Goal: Task Accomplishment & Management: Manage account settings

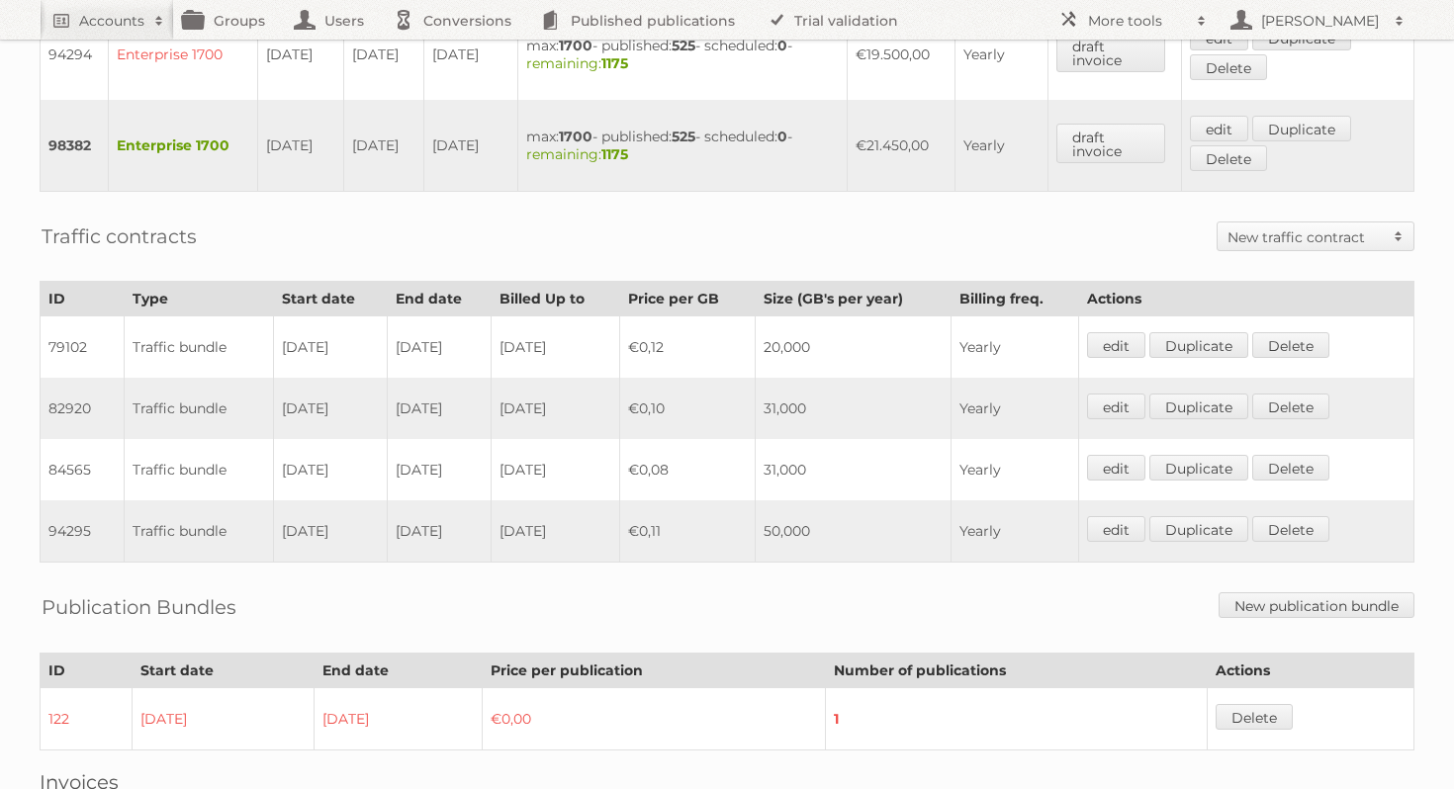
scroll to position [1308, 0]
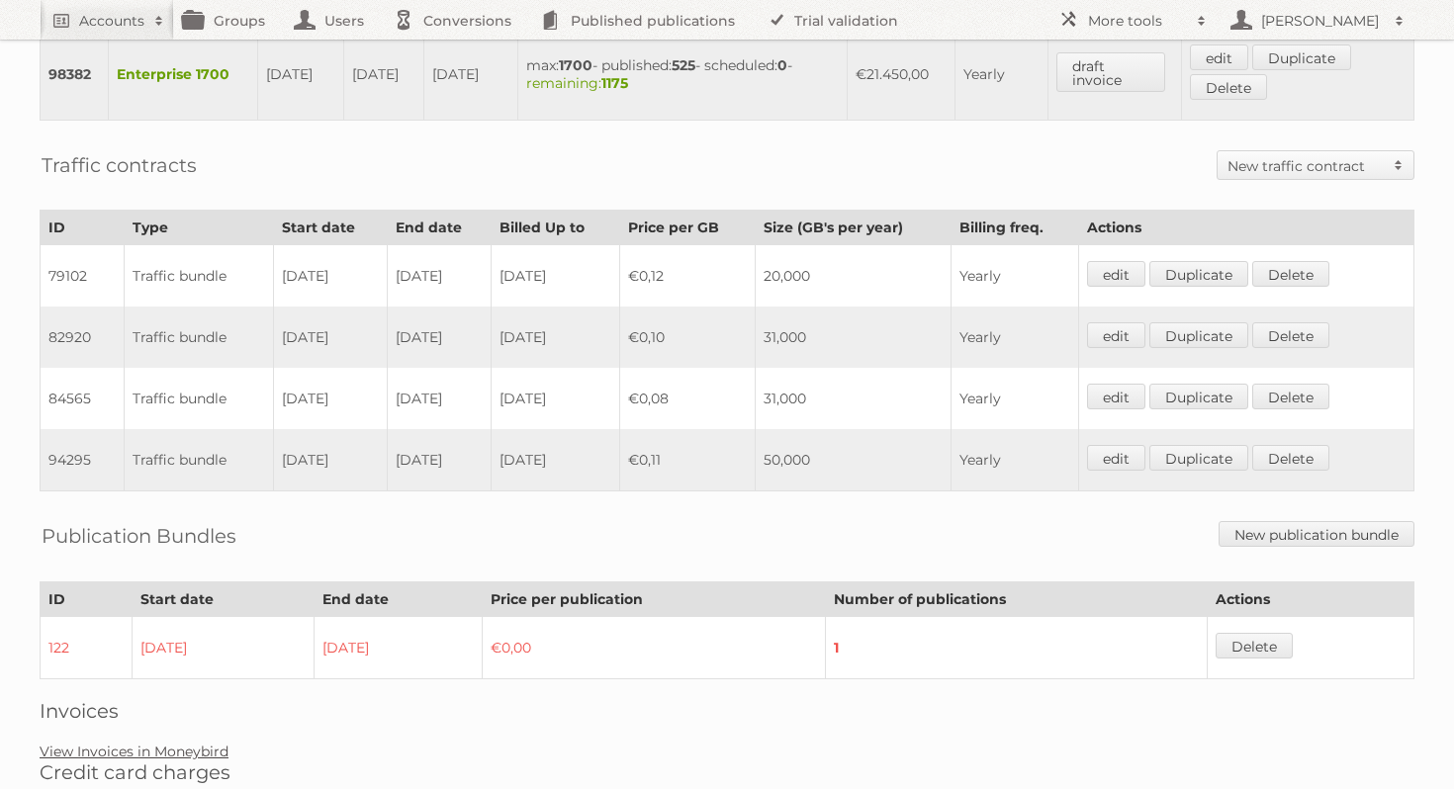
click at [189, 743] on link "View Invoices in Moneybird" at bounding box center [134, 752] width 189 height 18
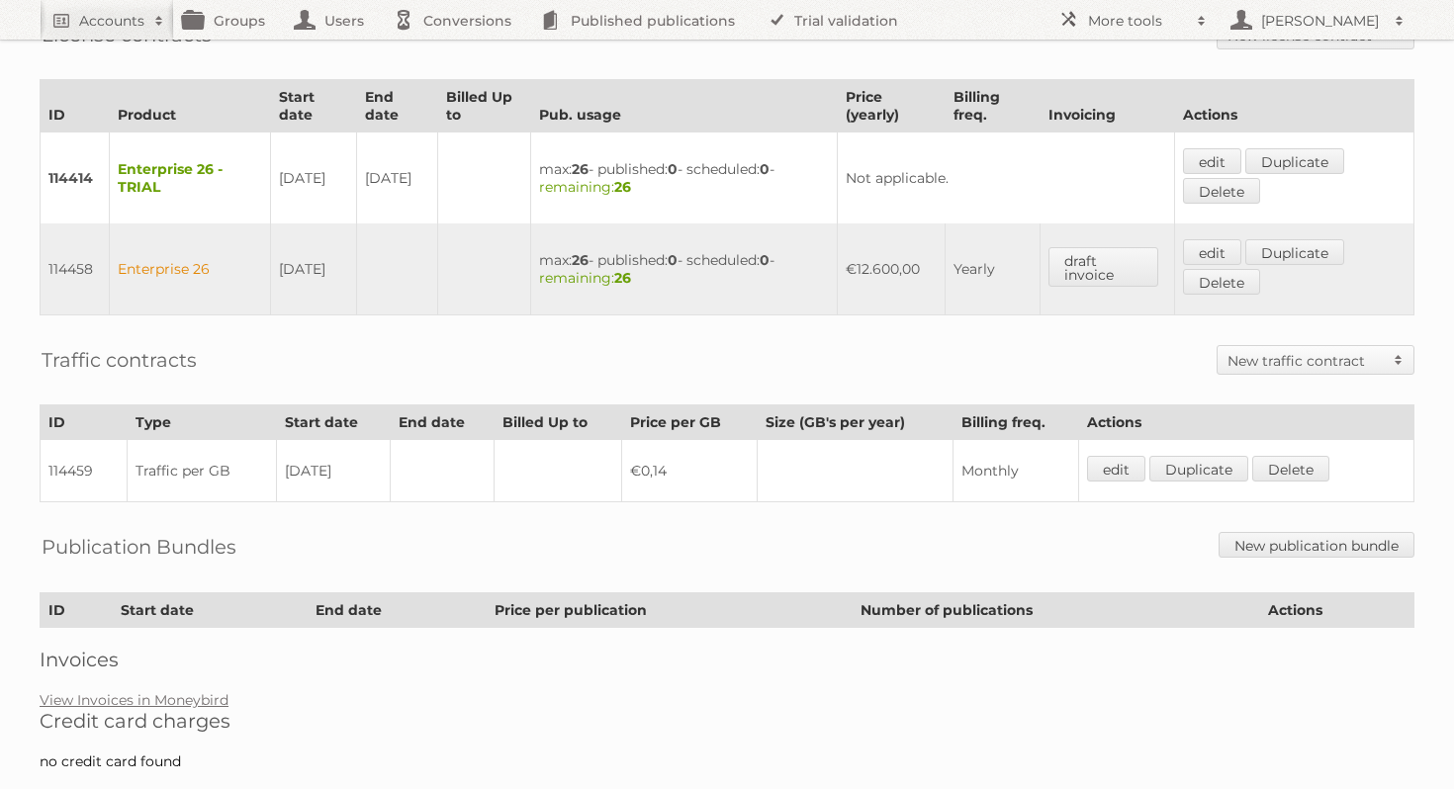
scroll to position [517, 0]
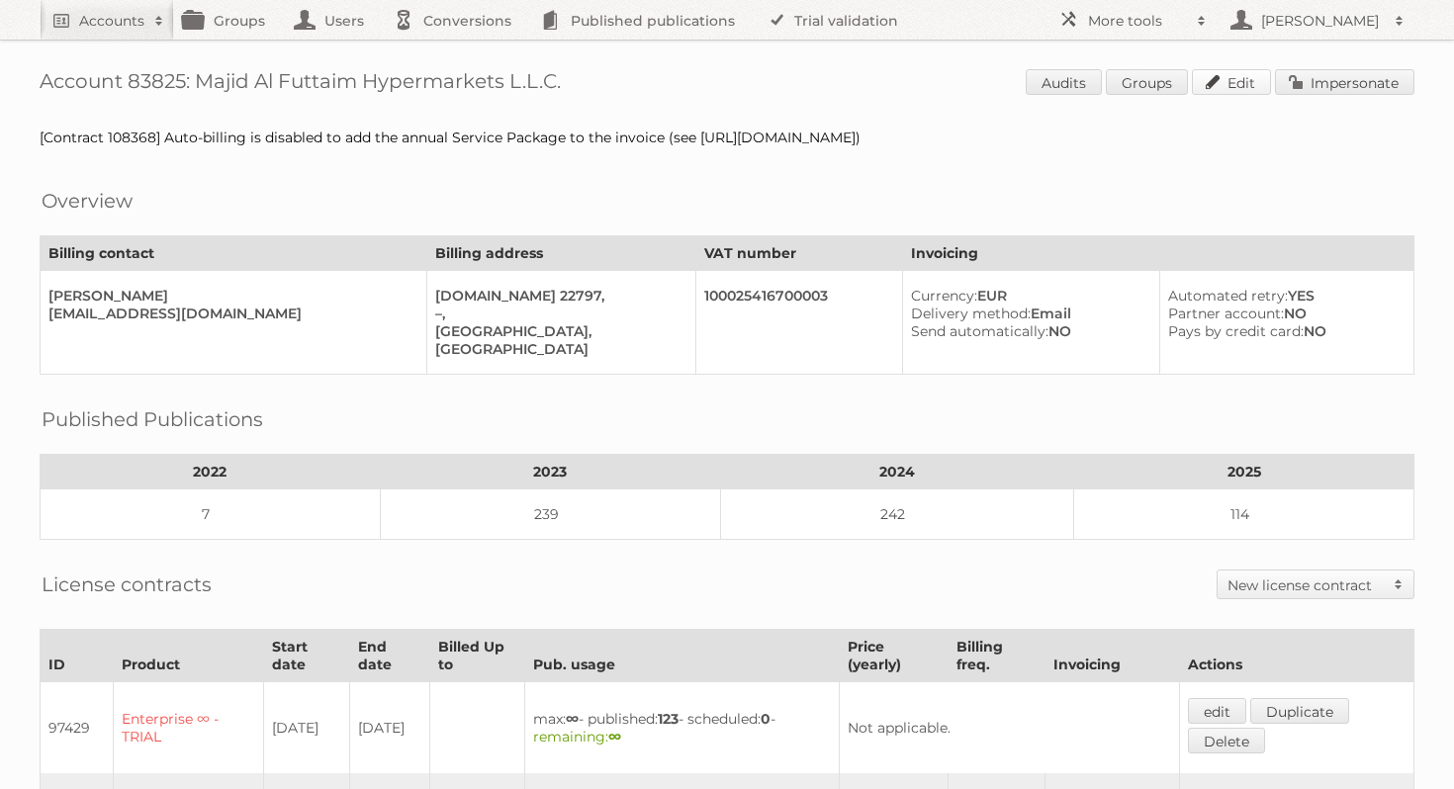
click at [1218, 82] on link "Edit" at bounding box center [1231, 82] width 79 height 26
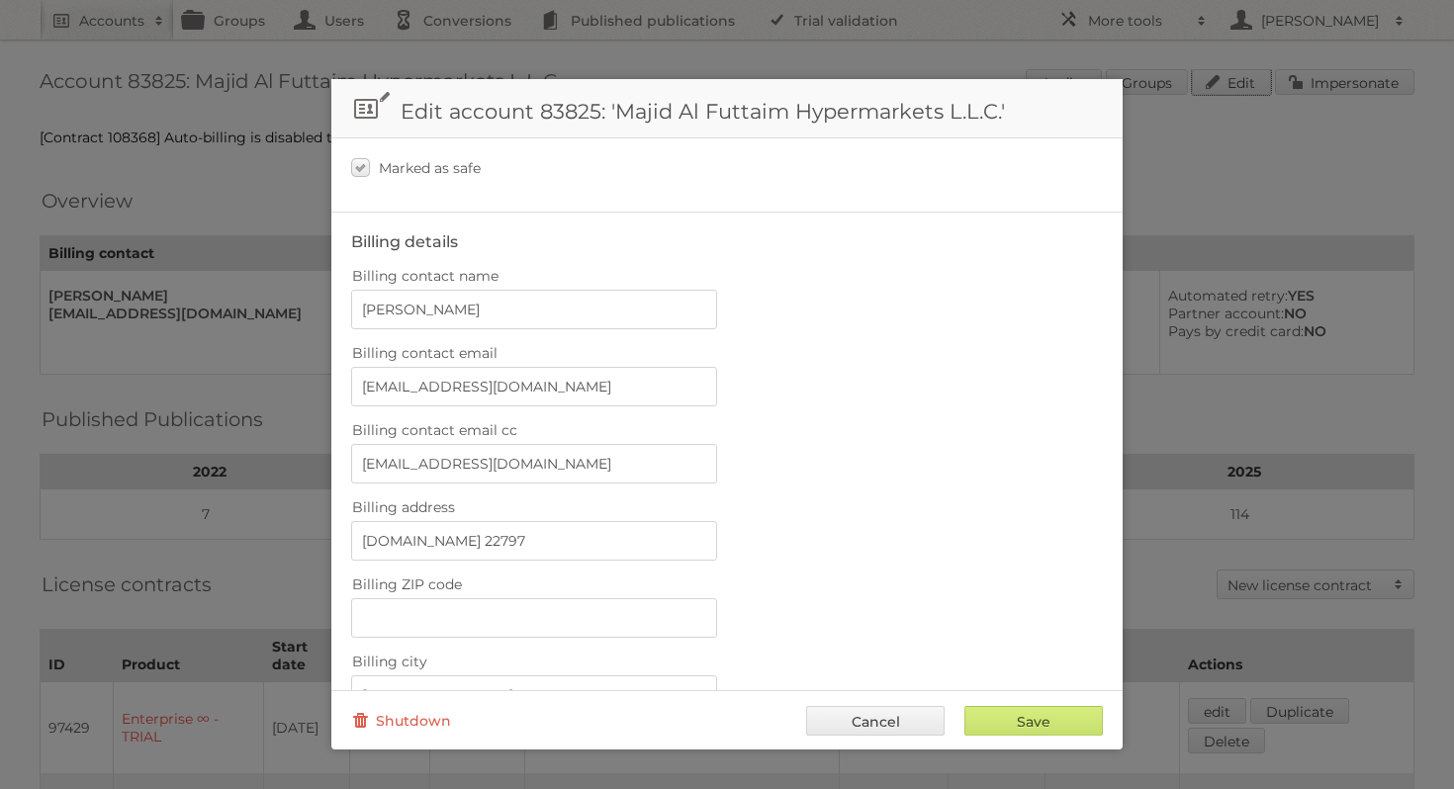
scroll to position [290, 0]
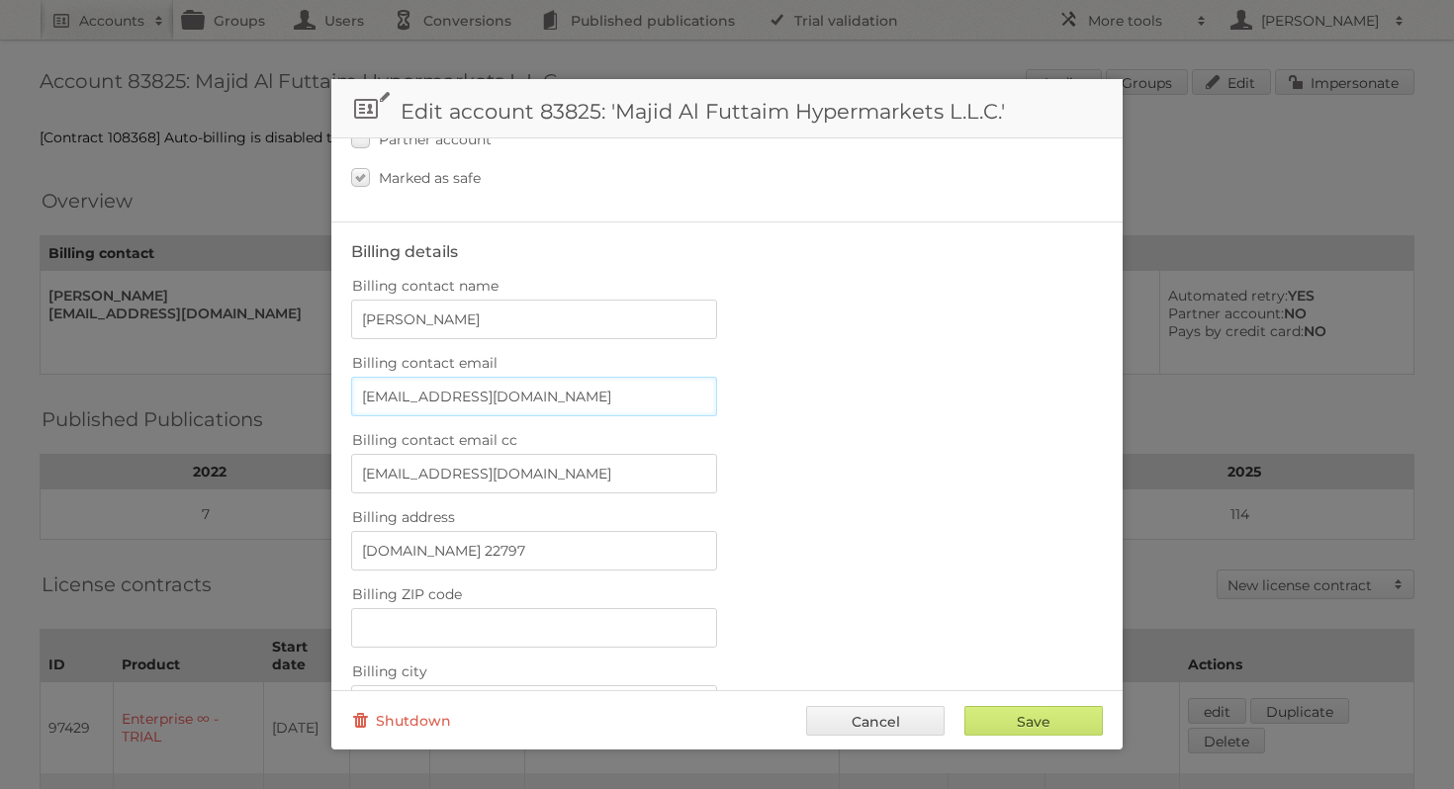
drag, startPoint x: 575, startPoint y: 393, endPoint x: 345, endPoint y: 389, distance: 229.5
click at [345, 389] on fieldset "Billing details Billing contact name Jennifer T. Santos Billing contact email j…" at bounding box center [726, 715] width 791 height 987
type input "winston@publitas"
click at [877, 734] on link "Cancel" at bounding box center [875, 721] width 138 height 30
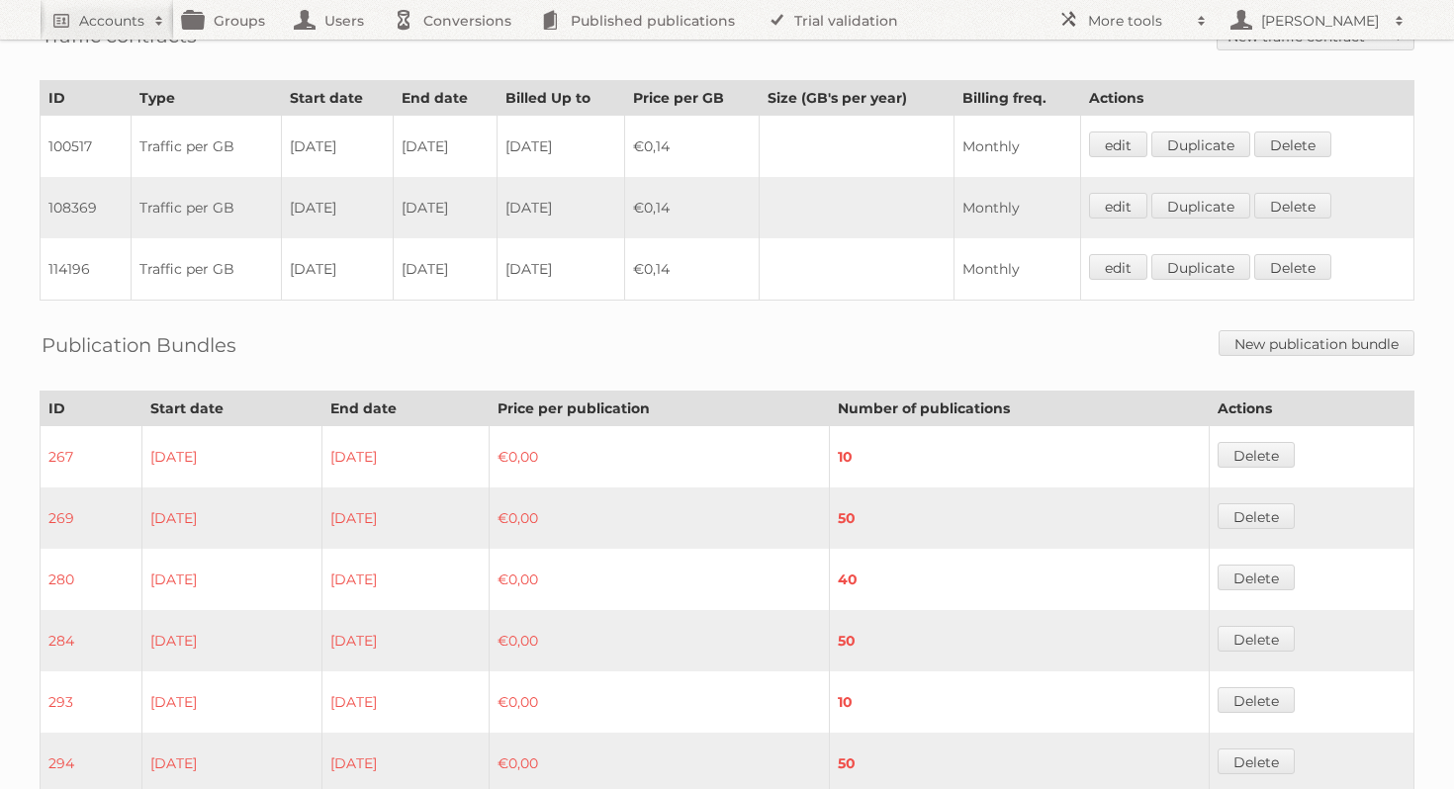
scroll to position [1234, 0]
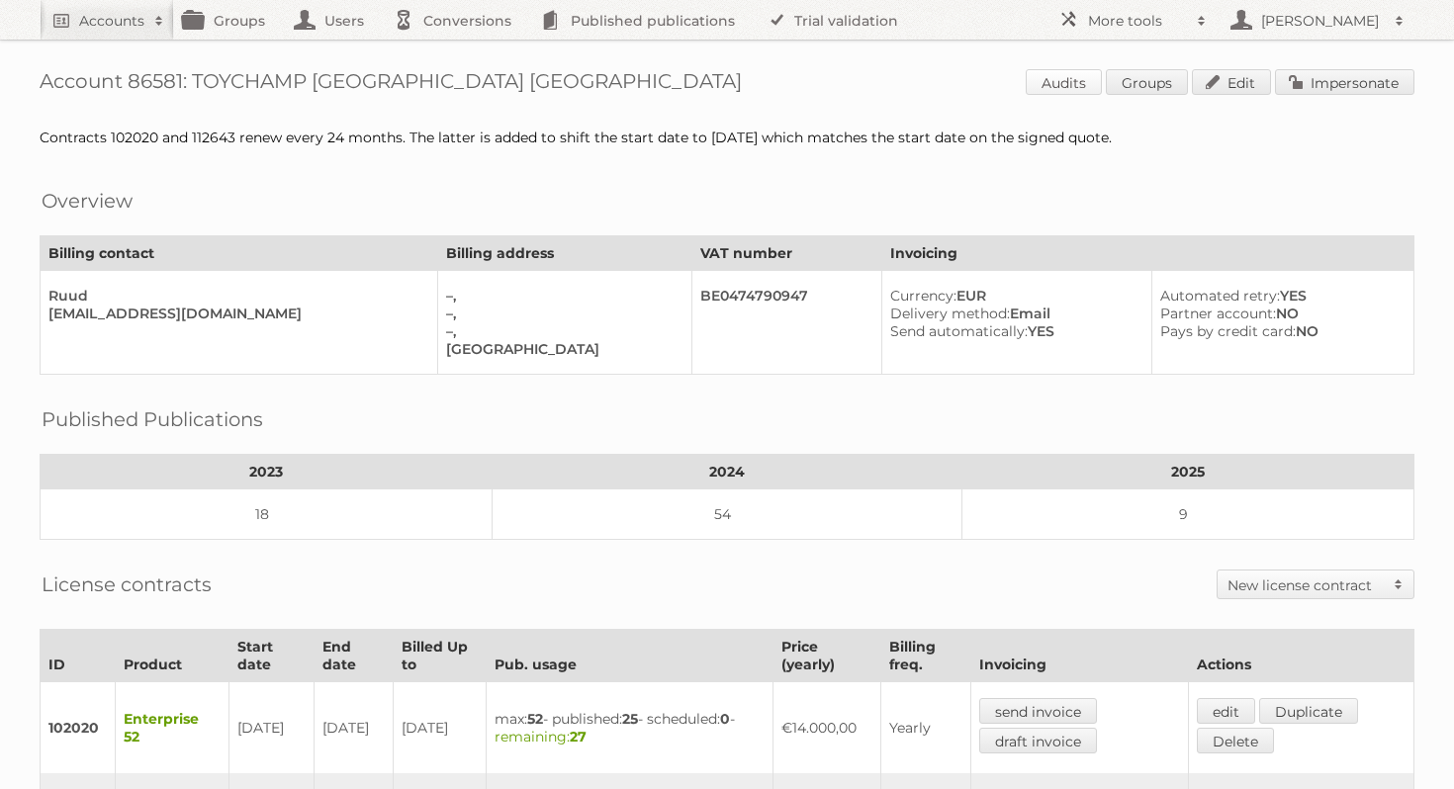
click at [1057, 84] on link "Audits" at bounding box center [1063, 82] width 76 height 26
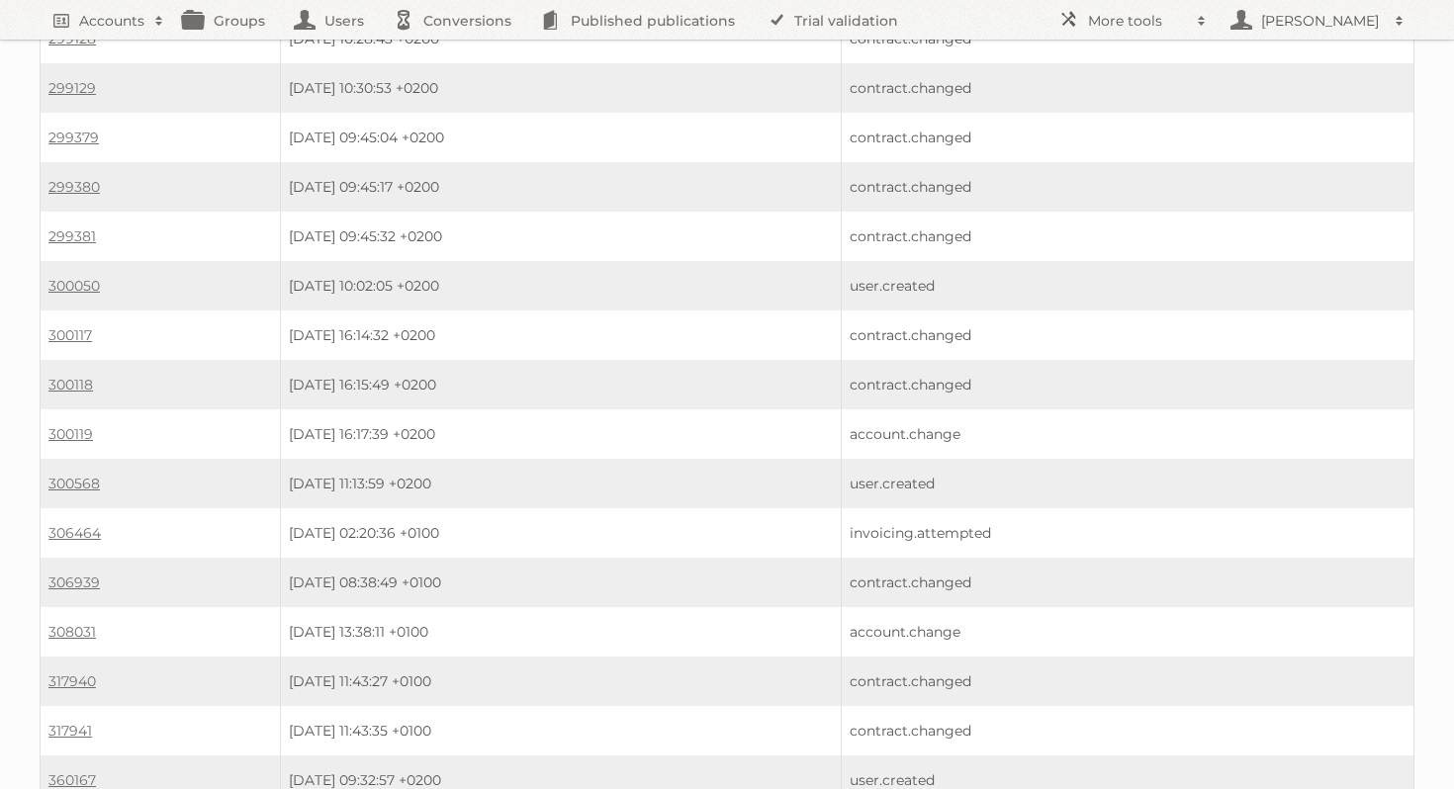
scroll to position [1231, 0]
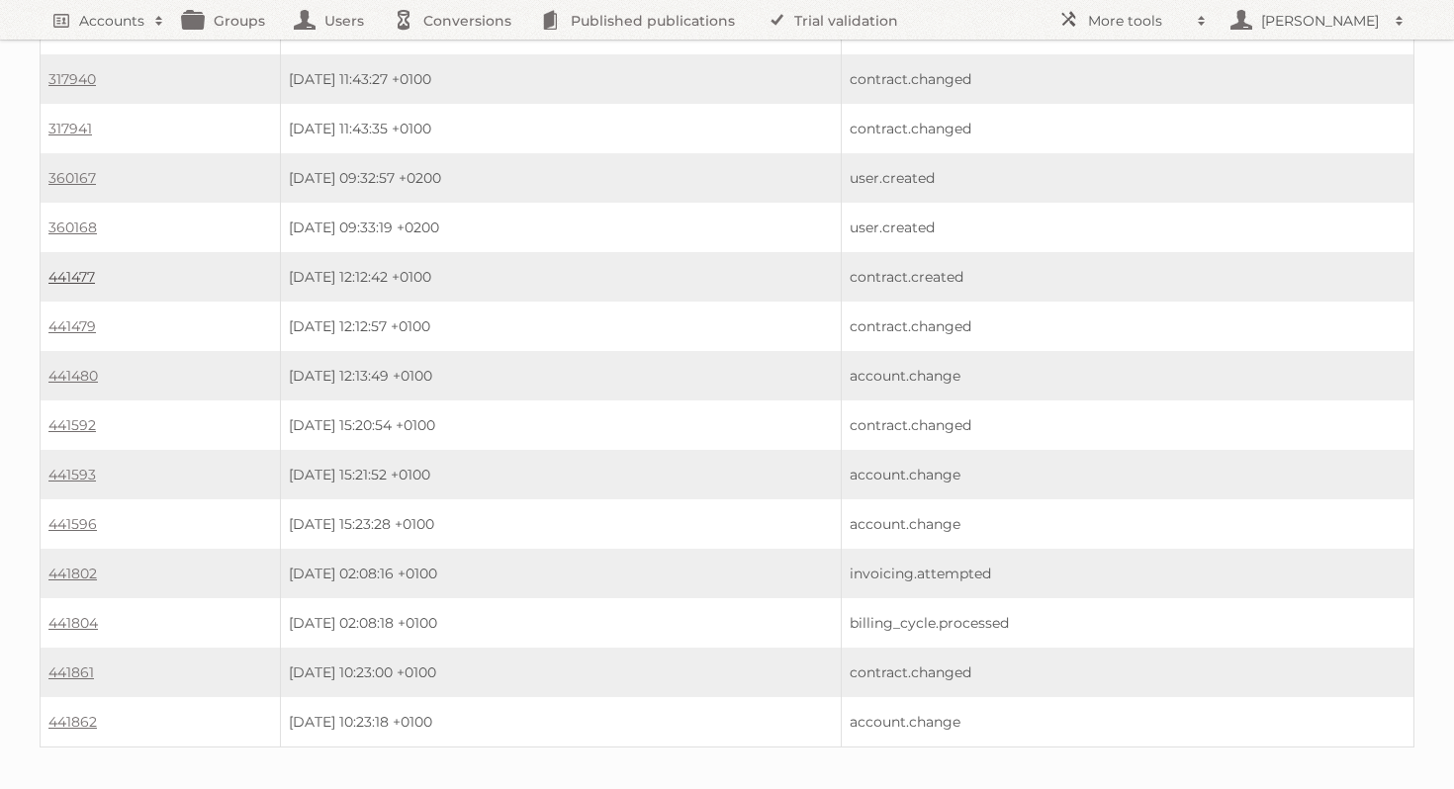
click at [84, 268] on link "441477" at bounding box center [71, 277] width 46 height 18
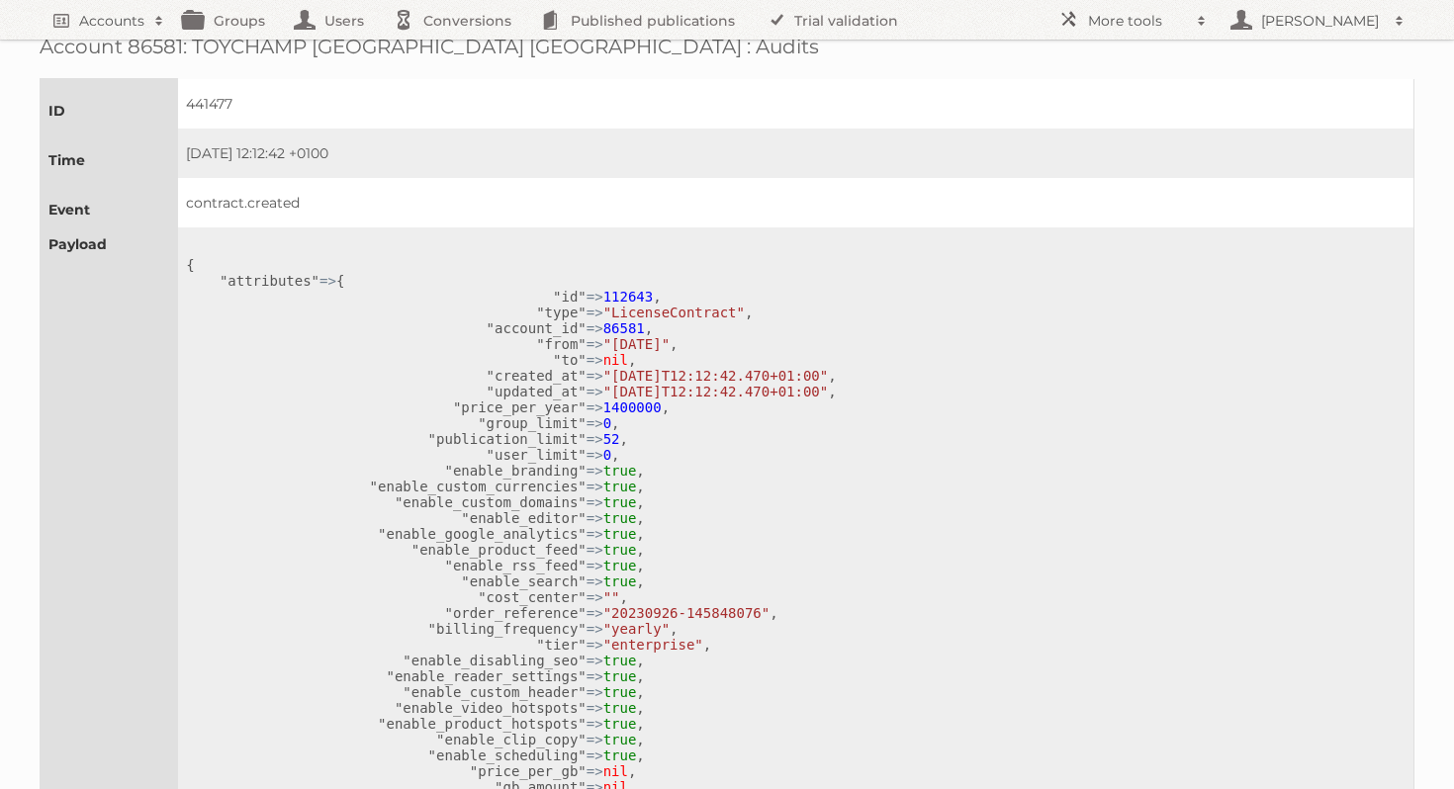
scroll to position [30, 0]
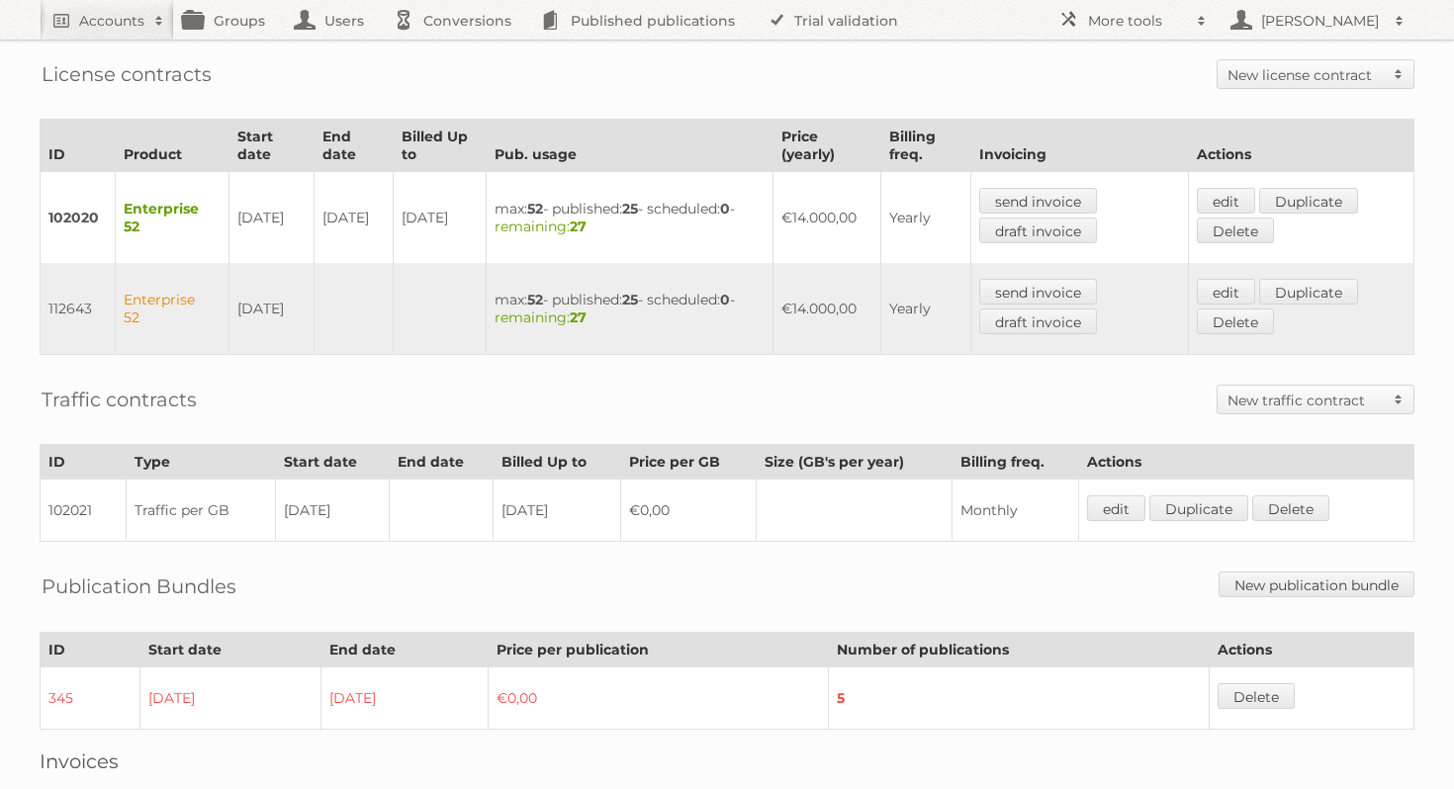
scroll to position [501, 0]
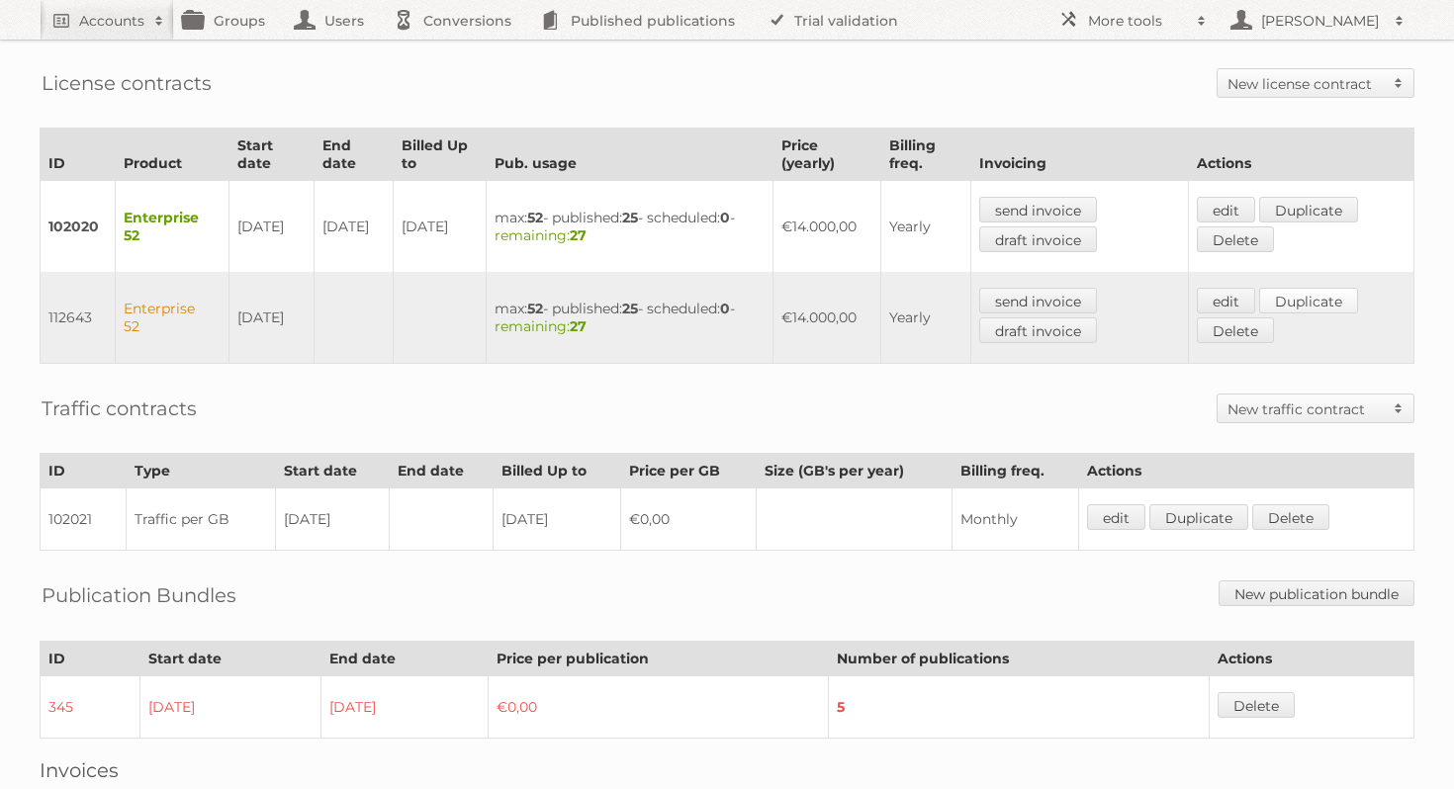
click at [1340, 289] on link "Duplicate" at bounding box center [1308, 301] width 99 height 26
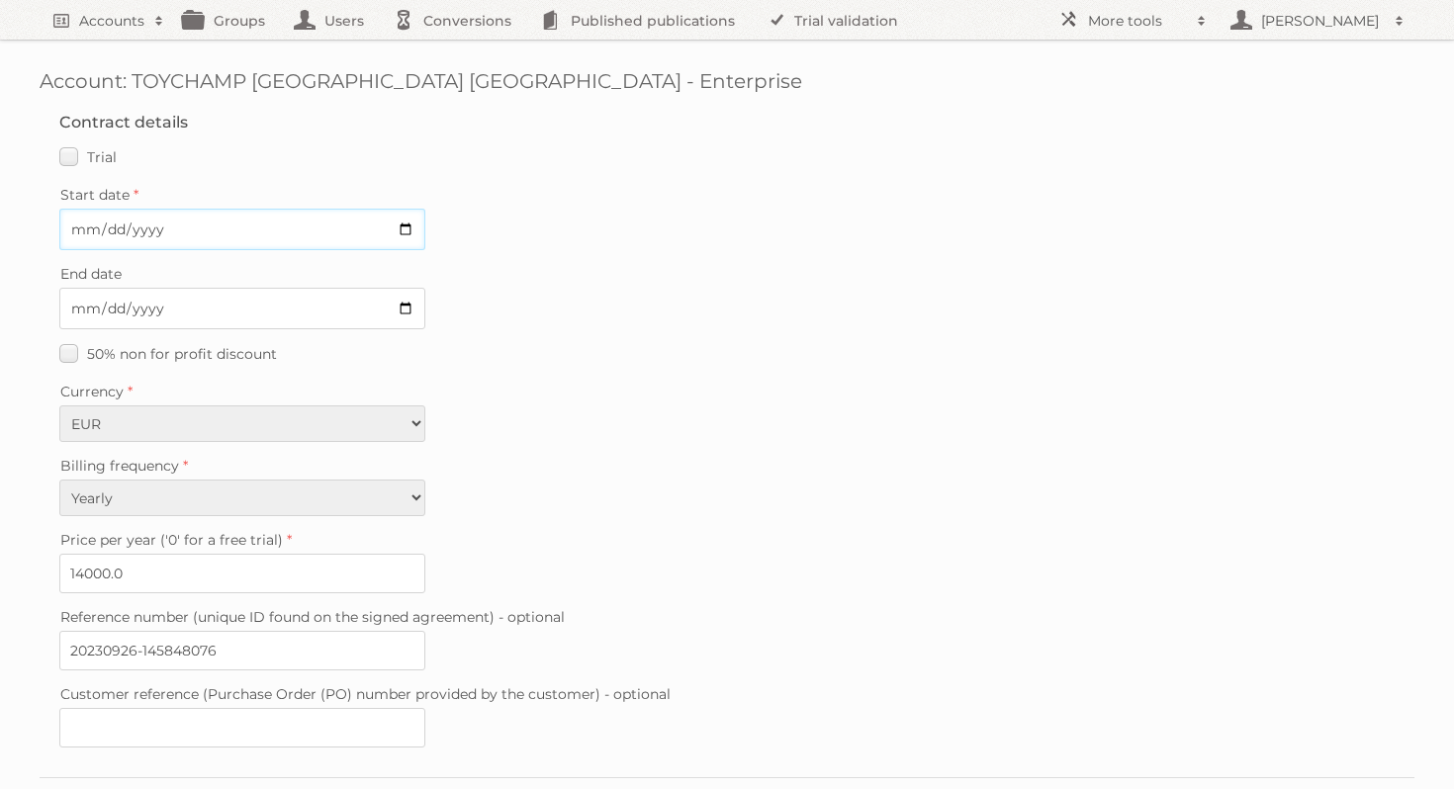
click at [410, 231] on input "Start date" at bounding box center [242, 230] width 366 height 42
type input "2025-10-01"
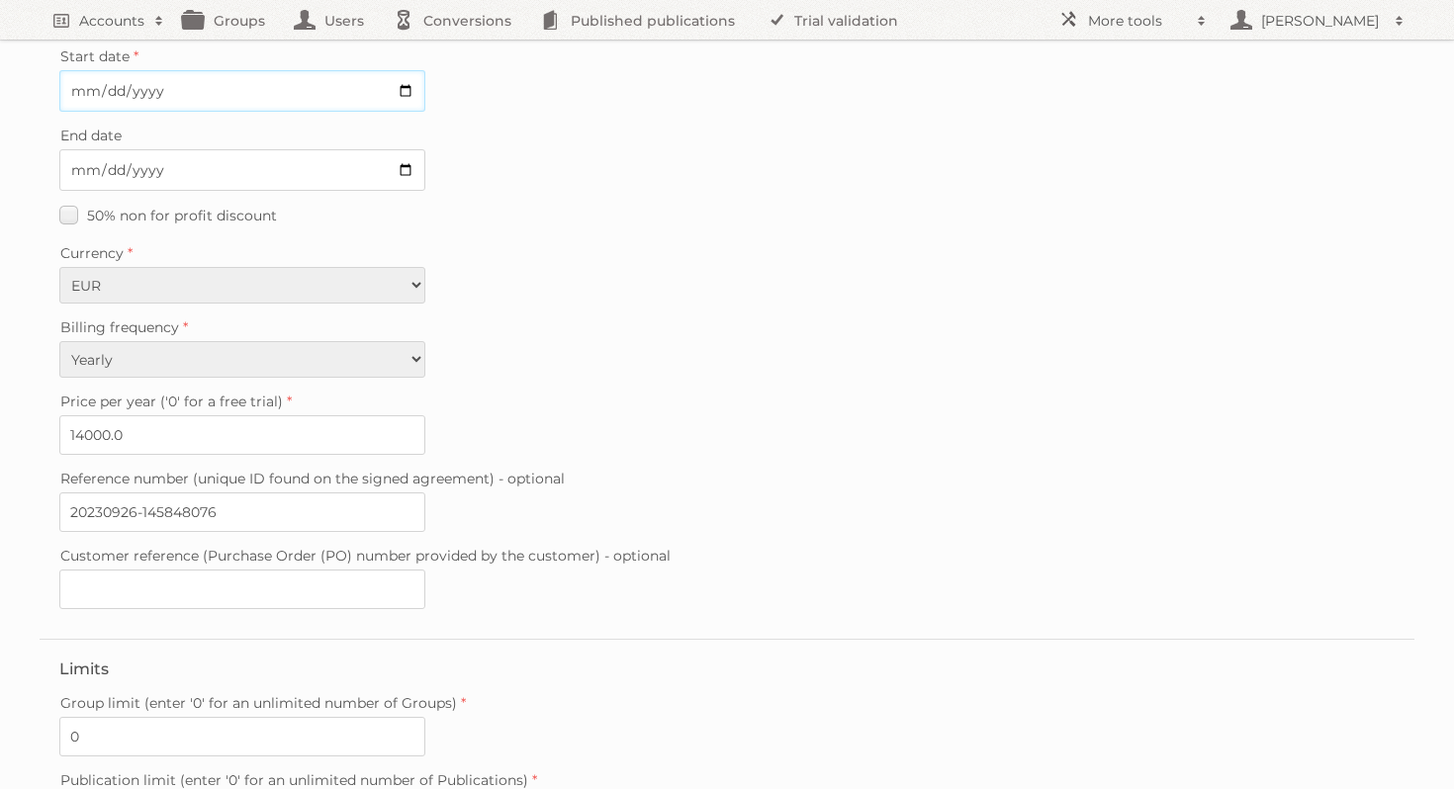
scroll to position [140, 0]
drag, startPoint x: 182, startPoint y: 418, endPoint x: 44, endPoint y: 415, distance: 138.5
click at [44, 416] on fieldset "Contract details Trial Verified trial Start date 2025-10-01 End date 50% non fo…" at bounding box center [727, 295] width 1375 height 684
type input "15400"
click at [669, 360] on div "Billing frequency Monthly Quarterly Yearly Every 2 years" at bounding box center [726, 344] width 1335 height 64
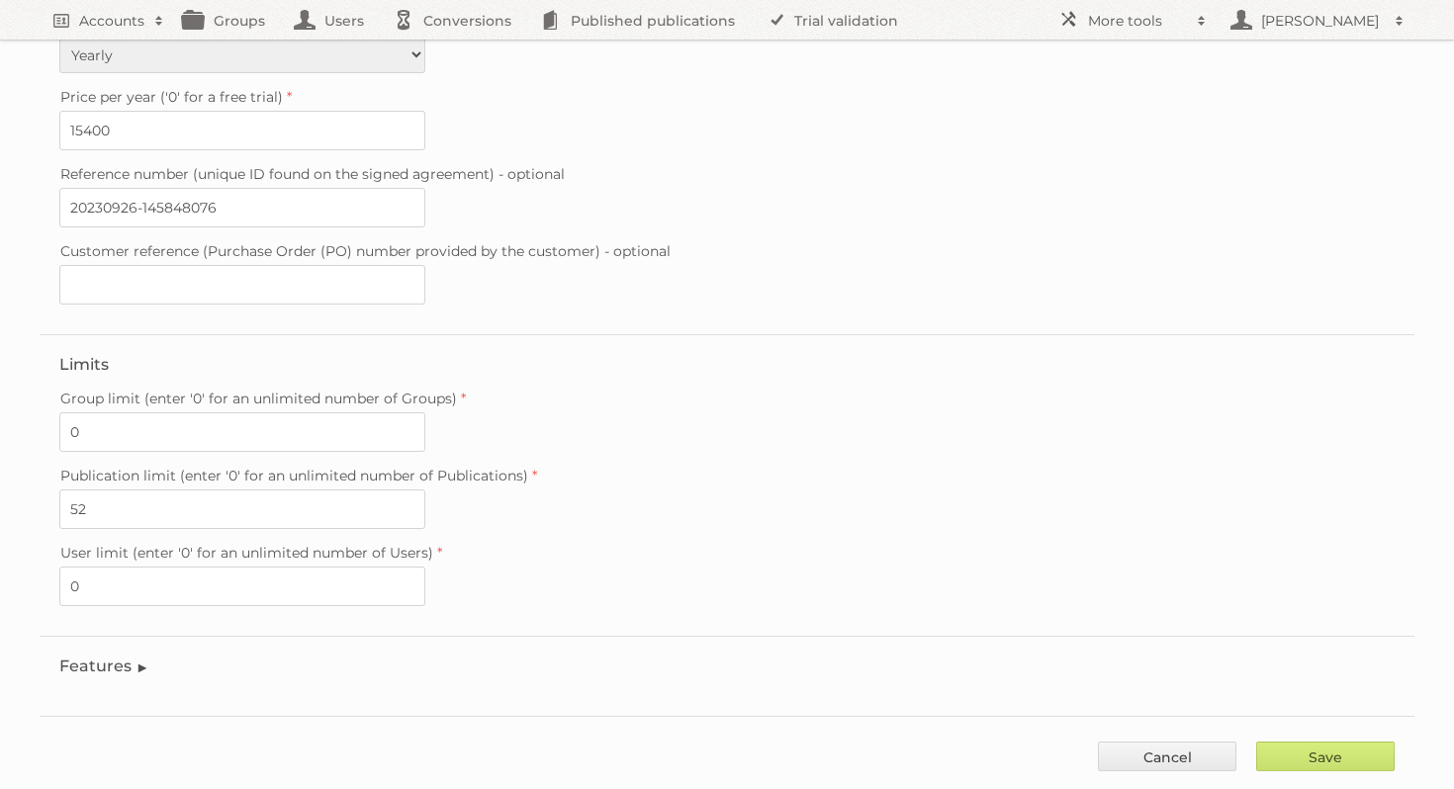
scroll to position [471, 0]
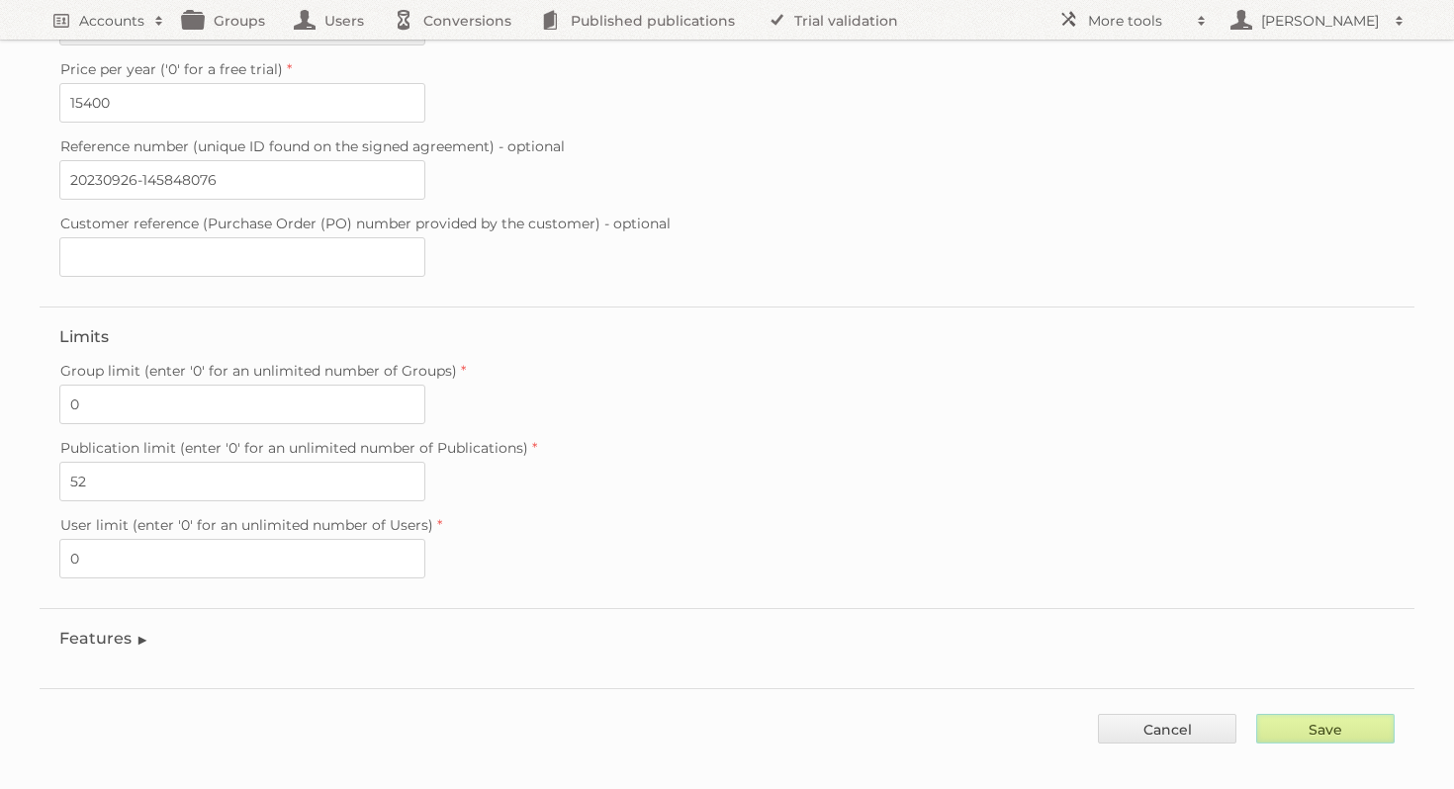
click at [1370, 719] on input "Save" at bounding box center [1325, 729] width 138 height 30
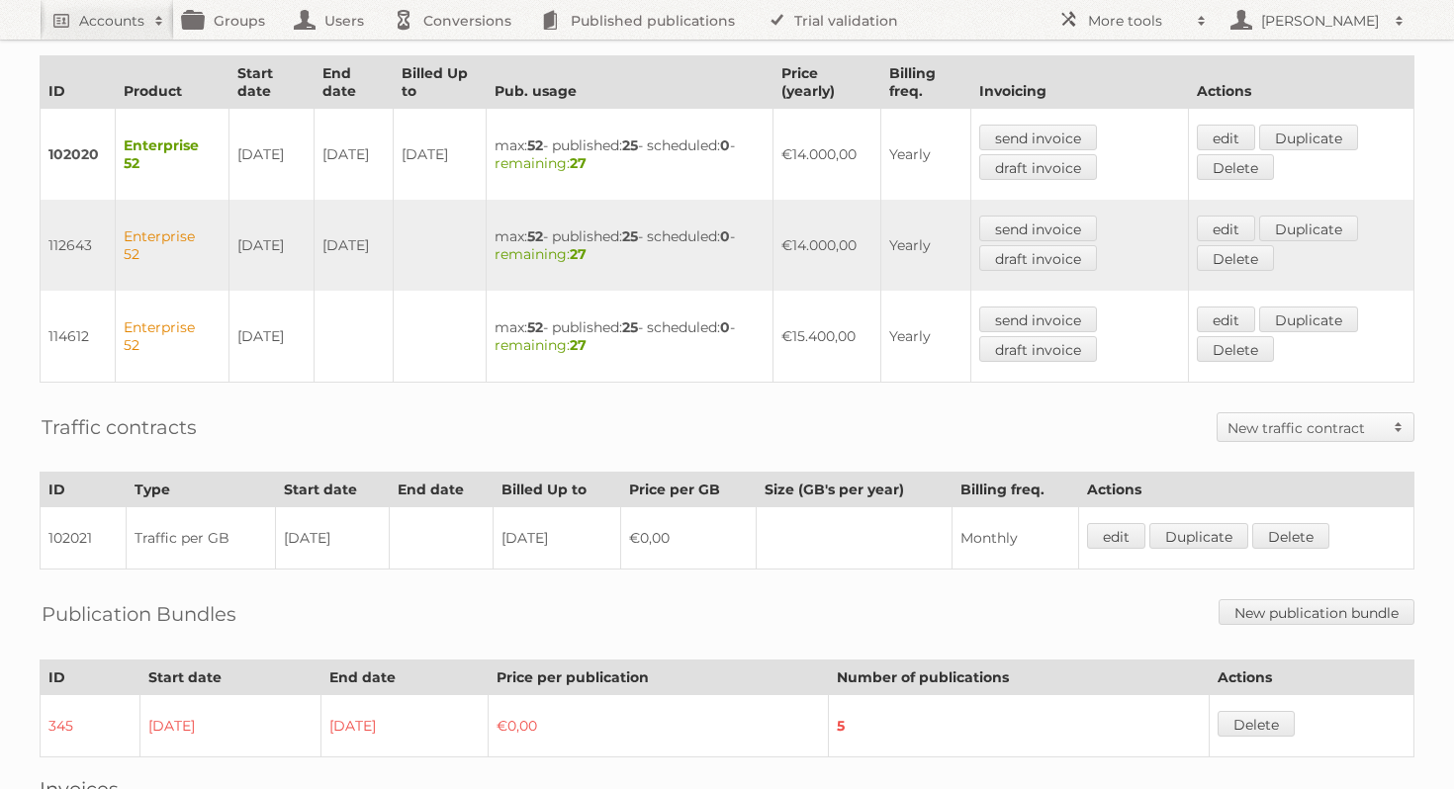
scroll to position [555, 0]
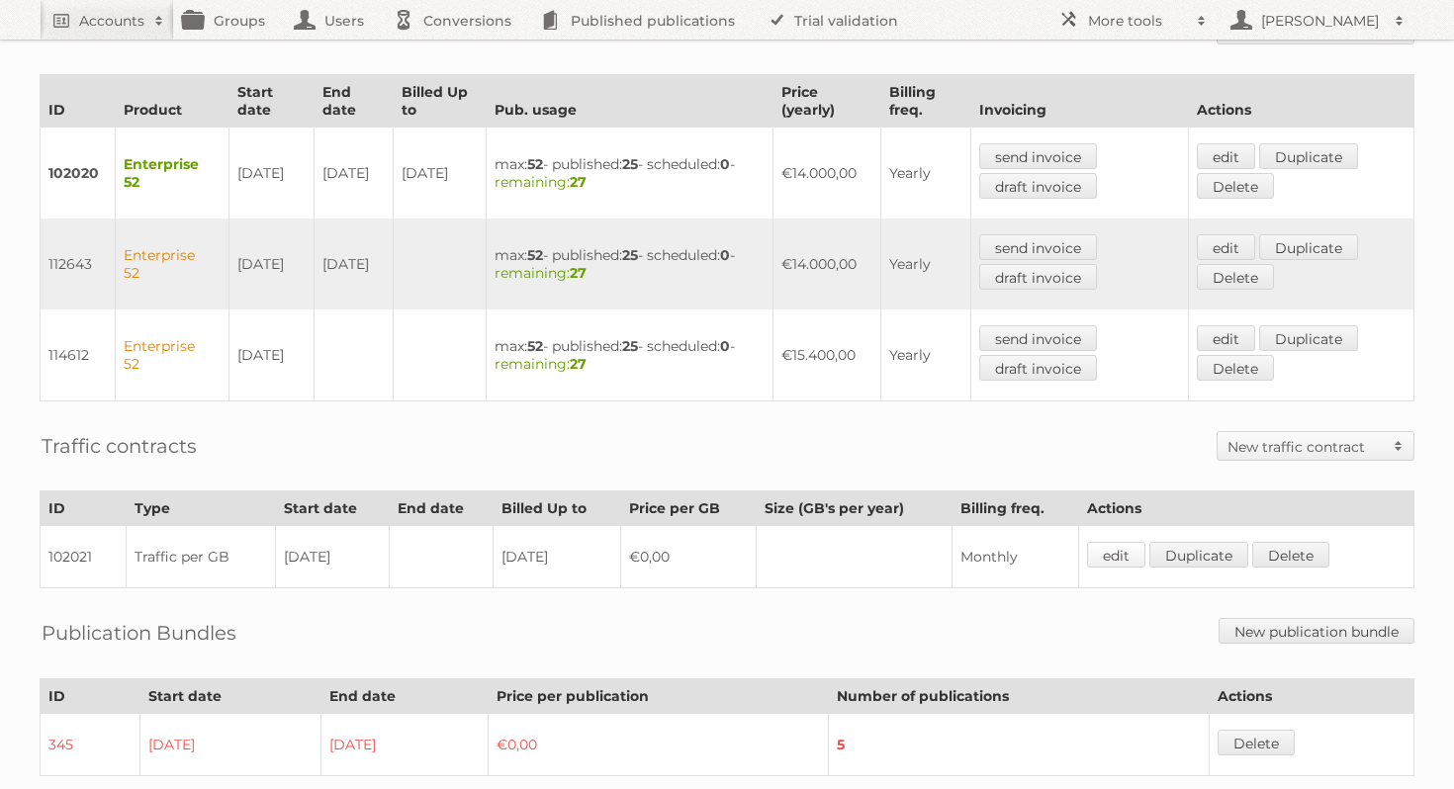
click at [1114, 547] on link "edit" at bounding box center [1116, 555] width 58 height 26
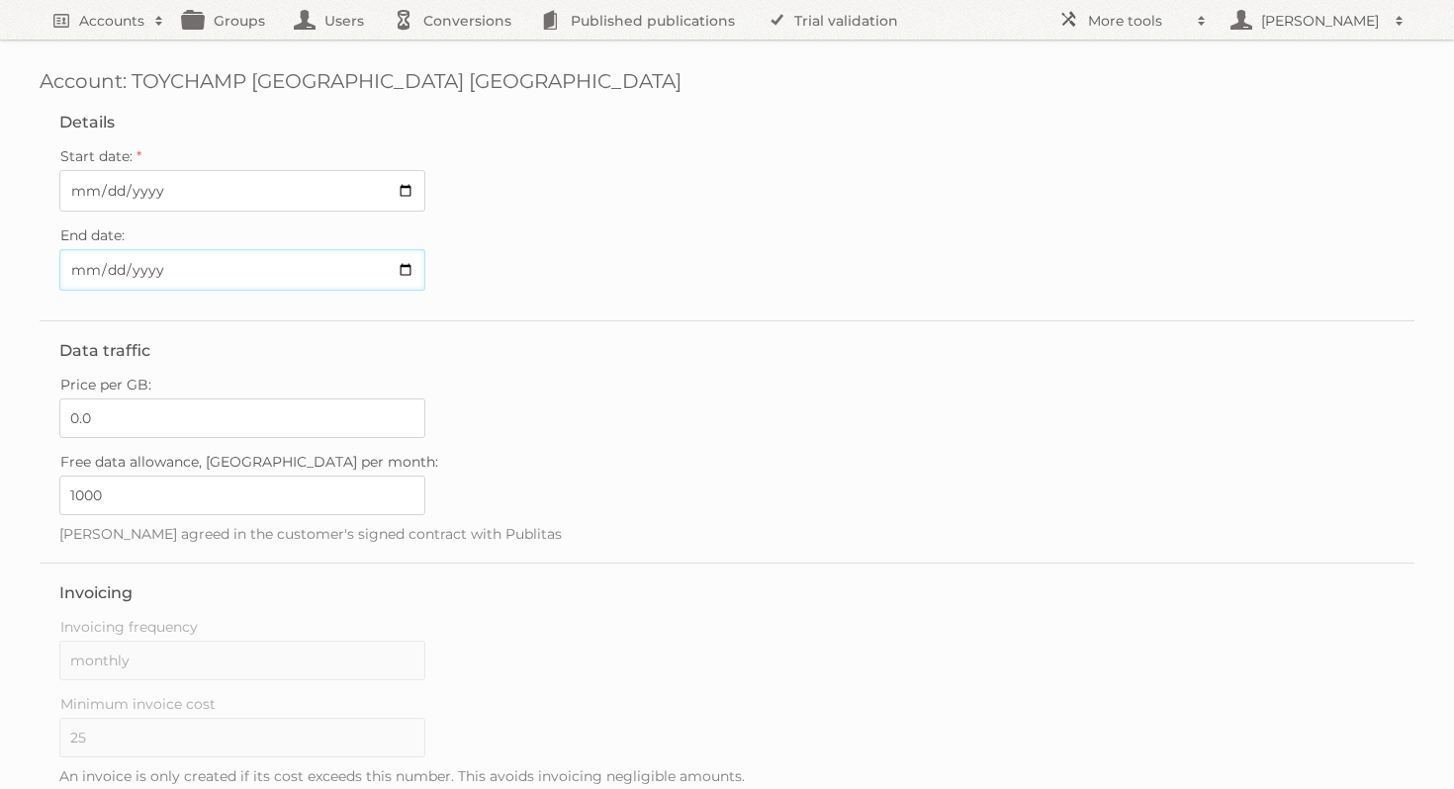
click at [410, 272] on input "End date:" at bounding box center [242, 270] width 366 height 42
type input "[DATE]"
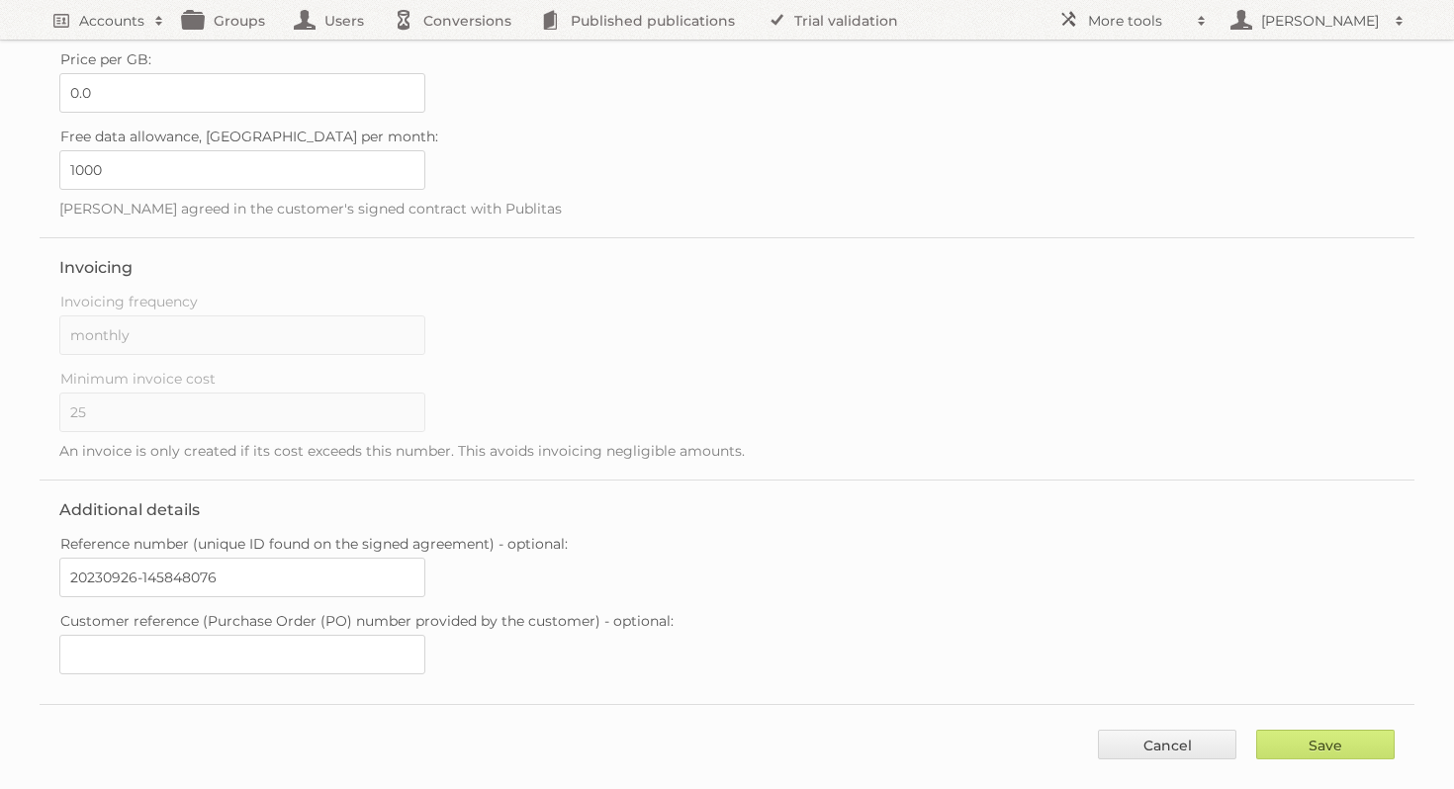
scroll to position [341, 0]
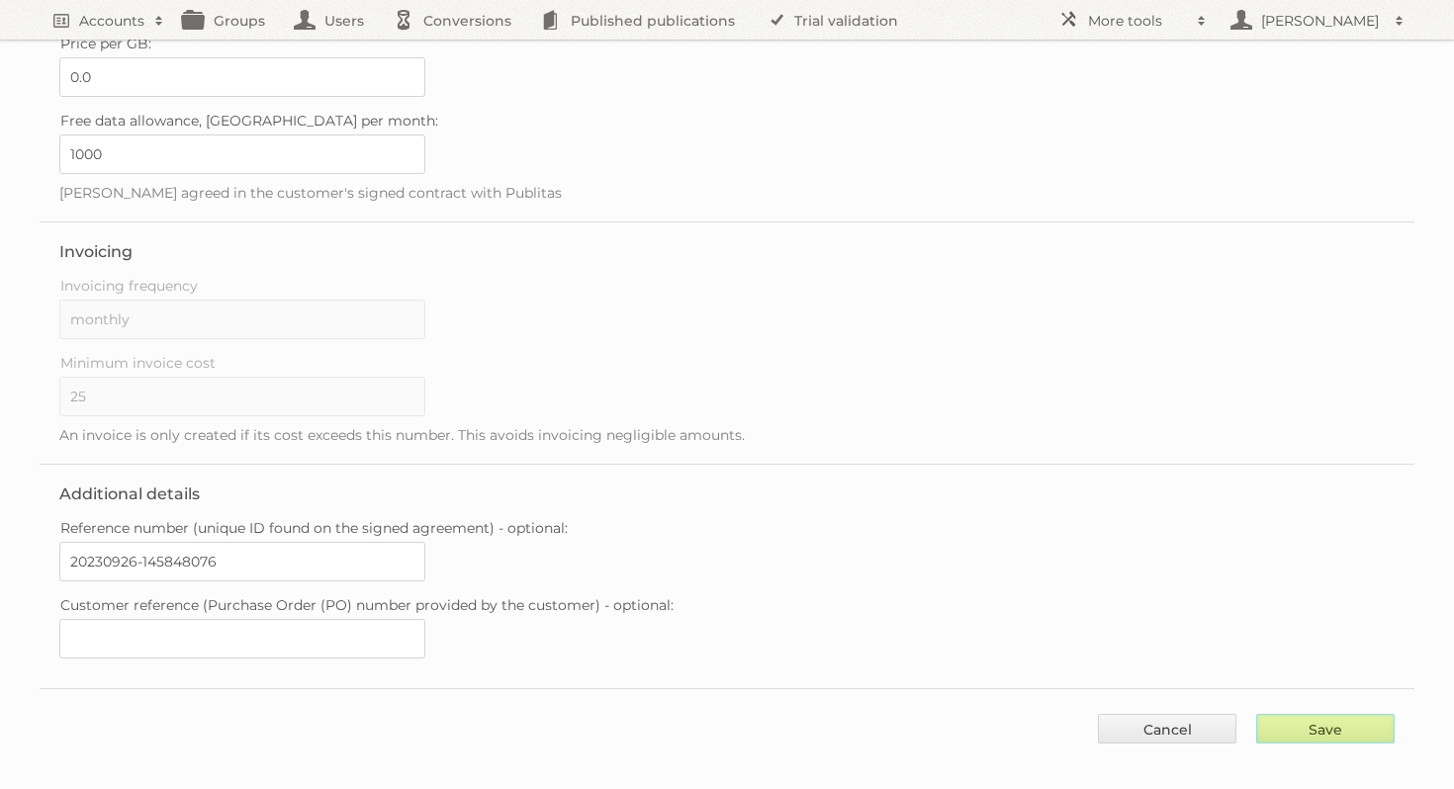
click at [1333, 714] on input "Save" at bounding box center [1325, 729] width 138 height 30
type input "..."
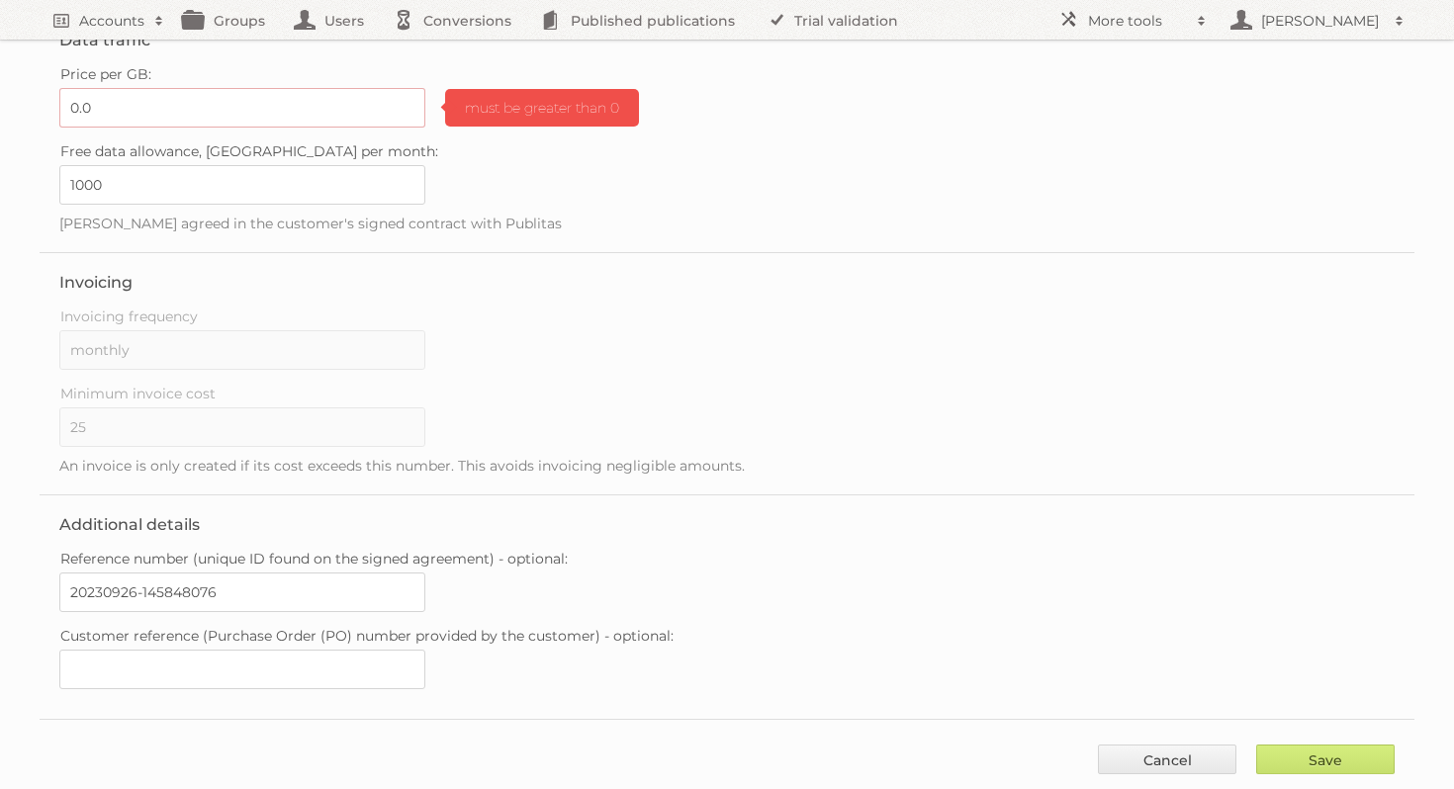
scroll to position [341, 0]
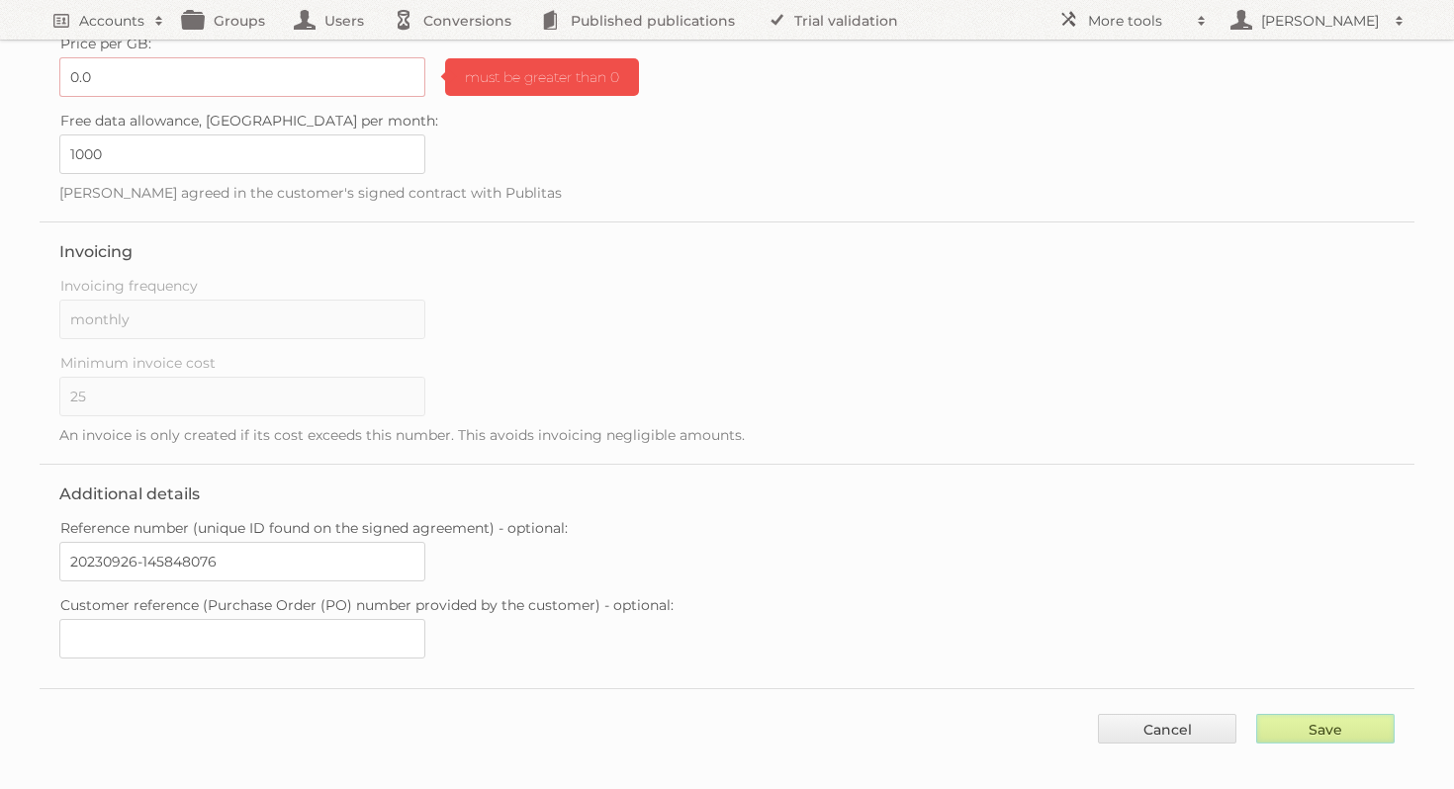
click at [1337, 714] on input "Save" at bounding box center [1325, 729] width 138 height 30
type input "..."
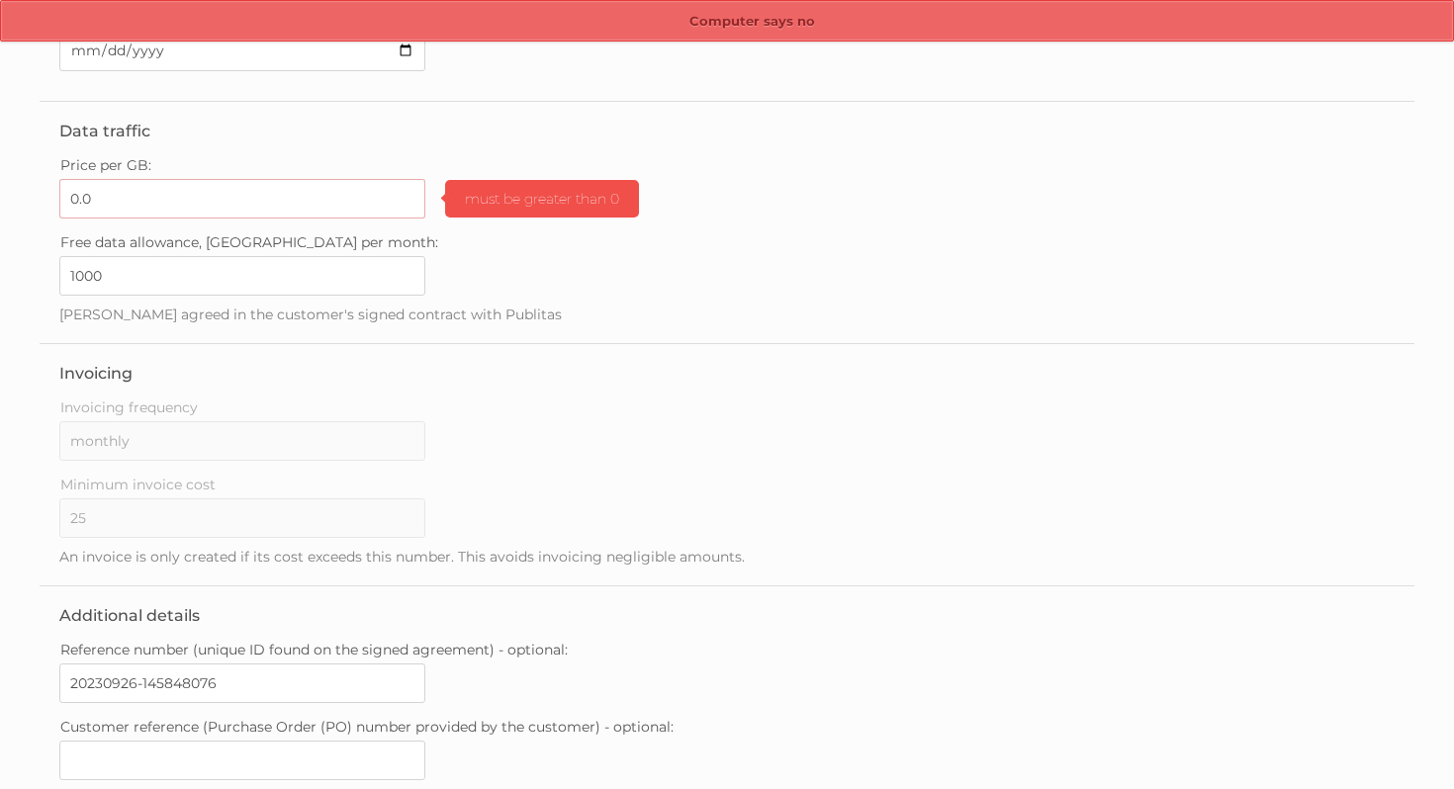
scroll to position [341, 0]
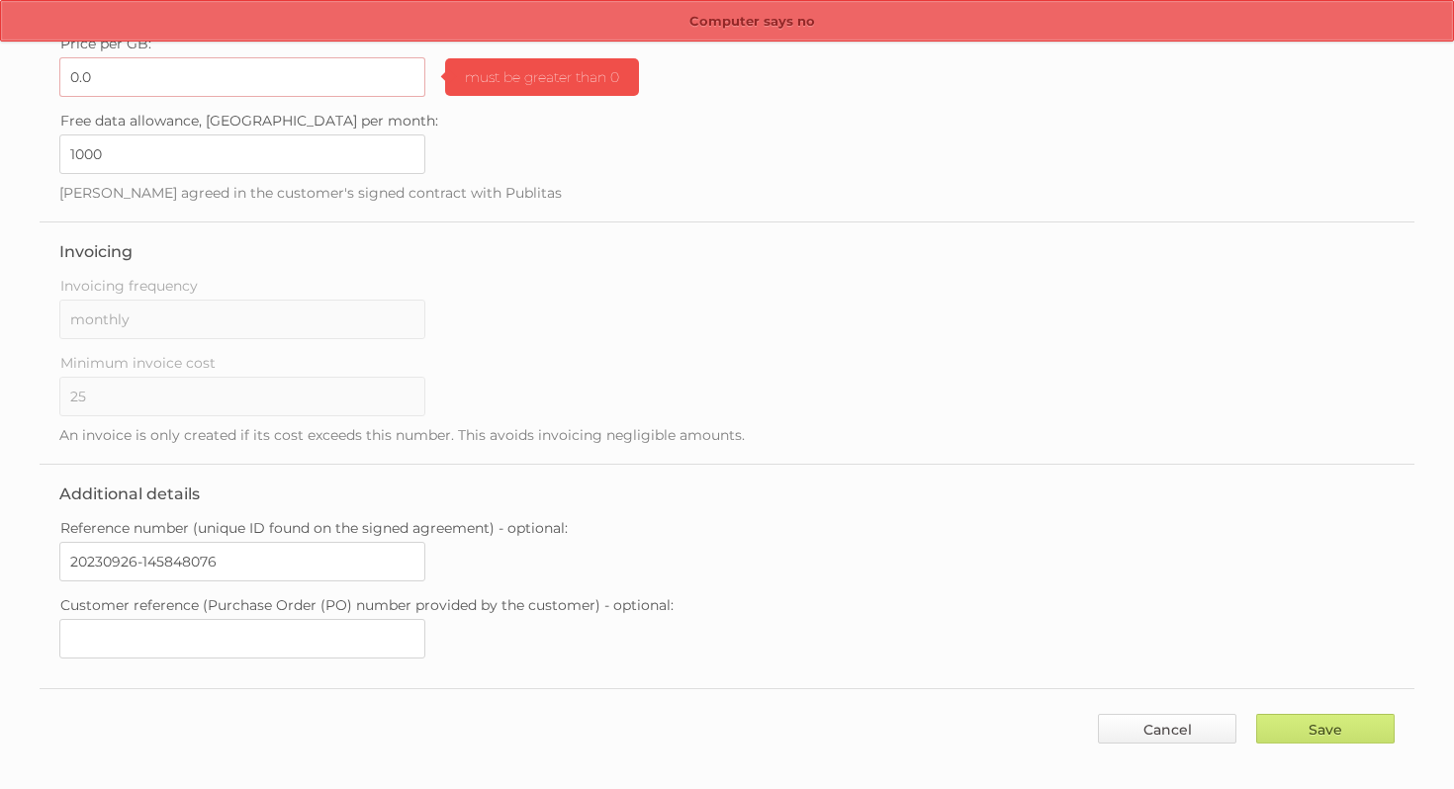
click at [1137, 714] on link "Cancel" at bounding box center [1167, 729] width 138 height 30
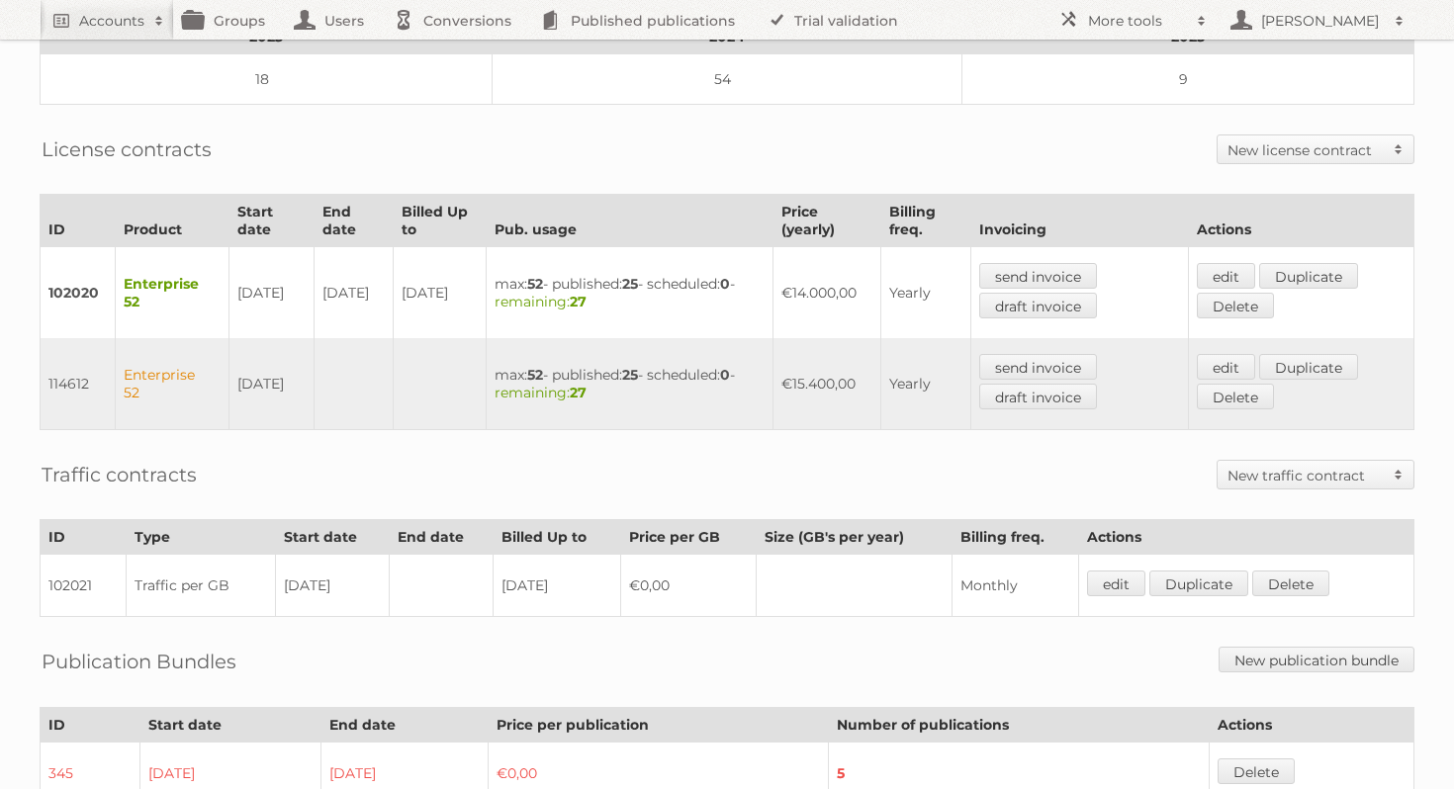
scroll to position [452, 0]
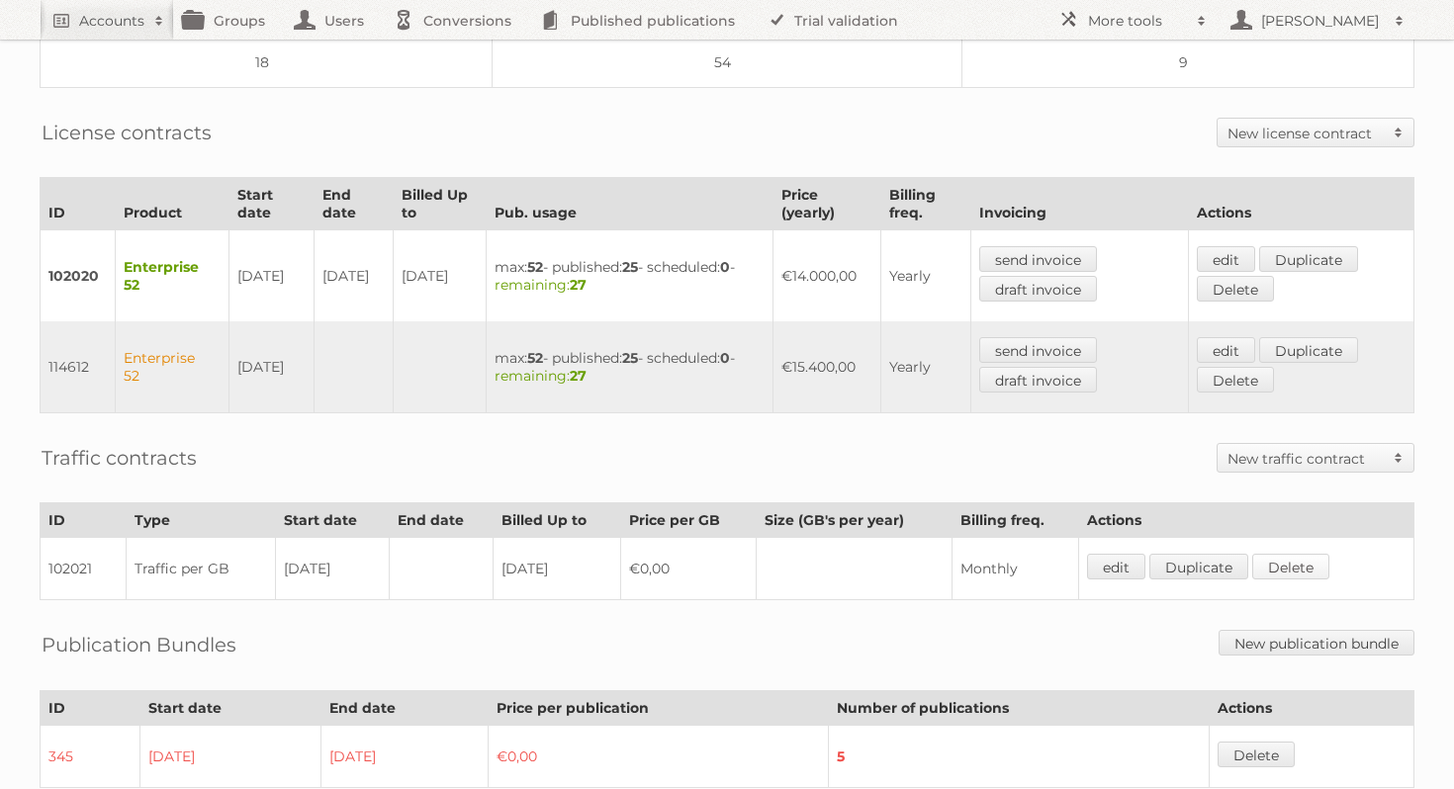
click at [1296, 562] on link "Delete" at bounding box center [1290, 567] width 77 height 26
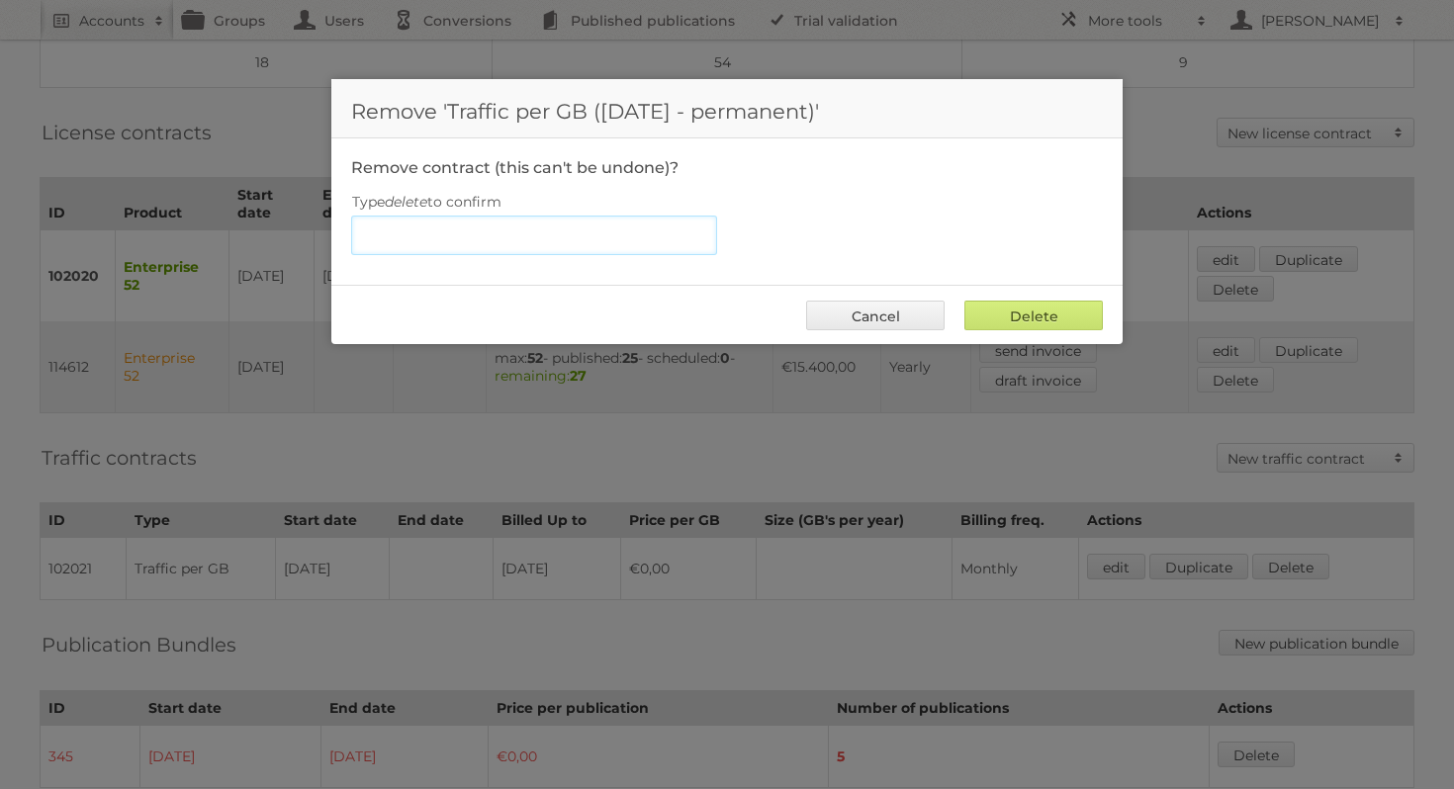
click at [580, 239] on input "Type delete to confirm" at bounding box center [534, 236] width 366 height 40
type input "delete"
click at [1012, 314] on input "Delete" at bounding box center [1033, 316] width 138 height 30
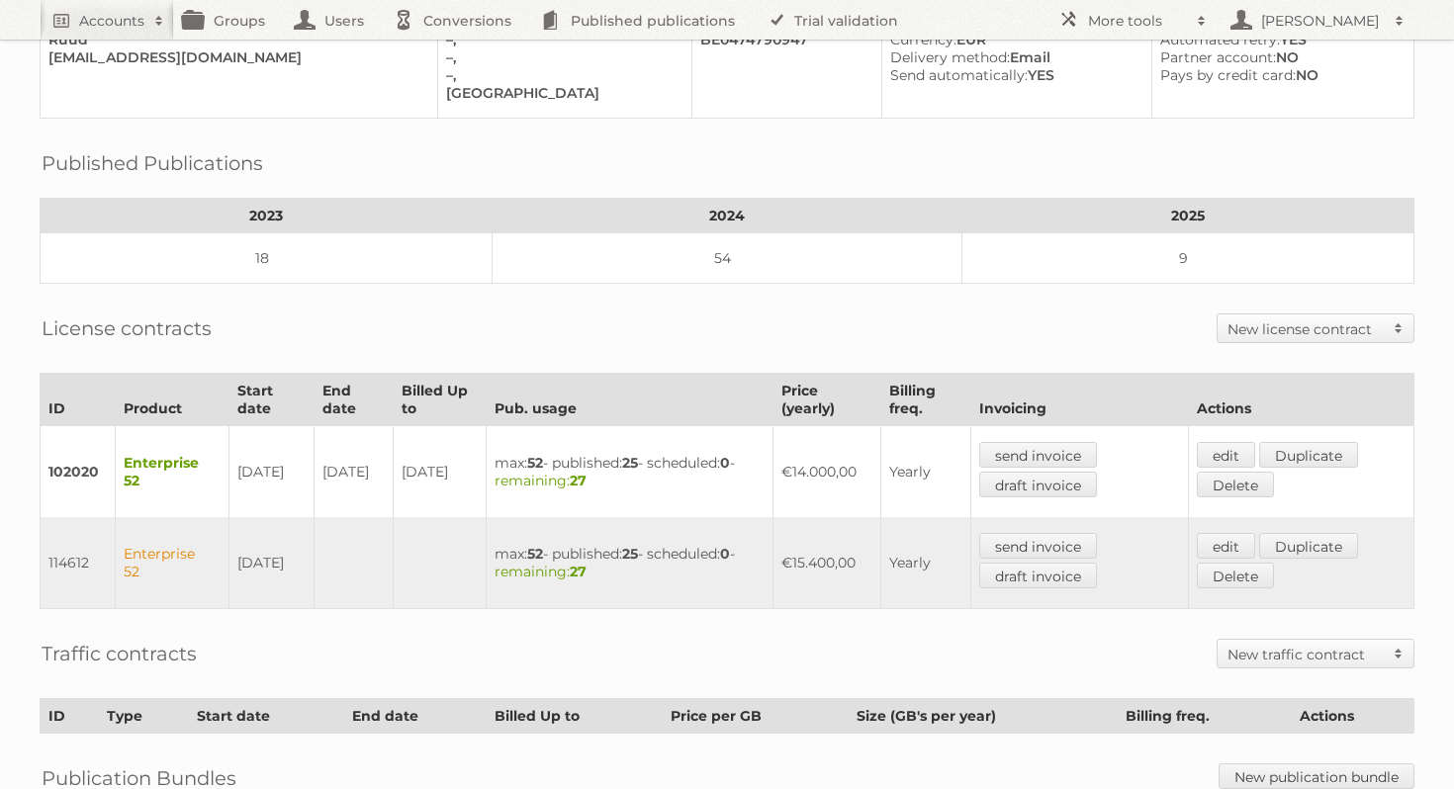
scroll to position [341, 0]
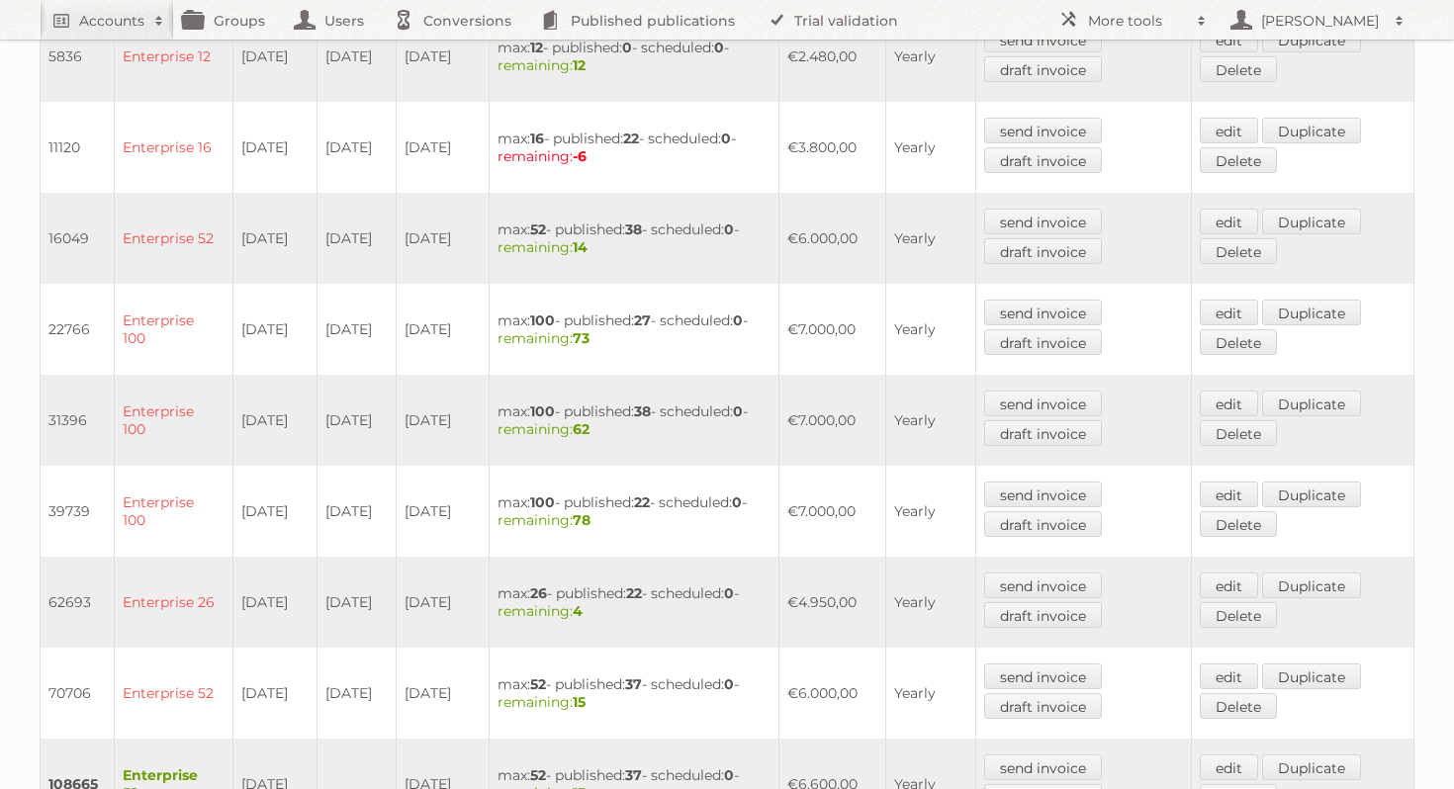
scroll to position [1103, 0]
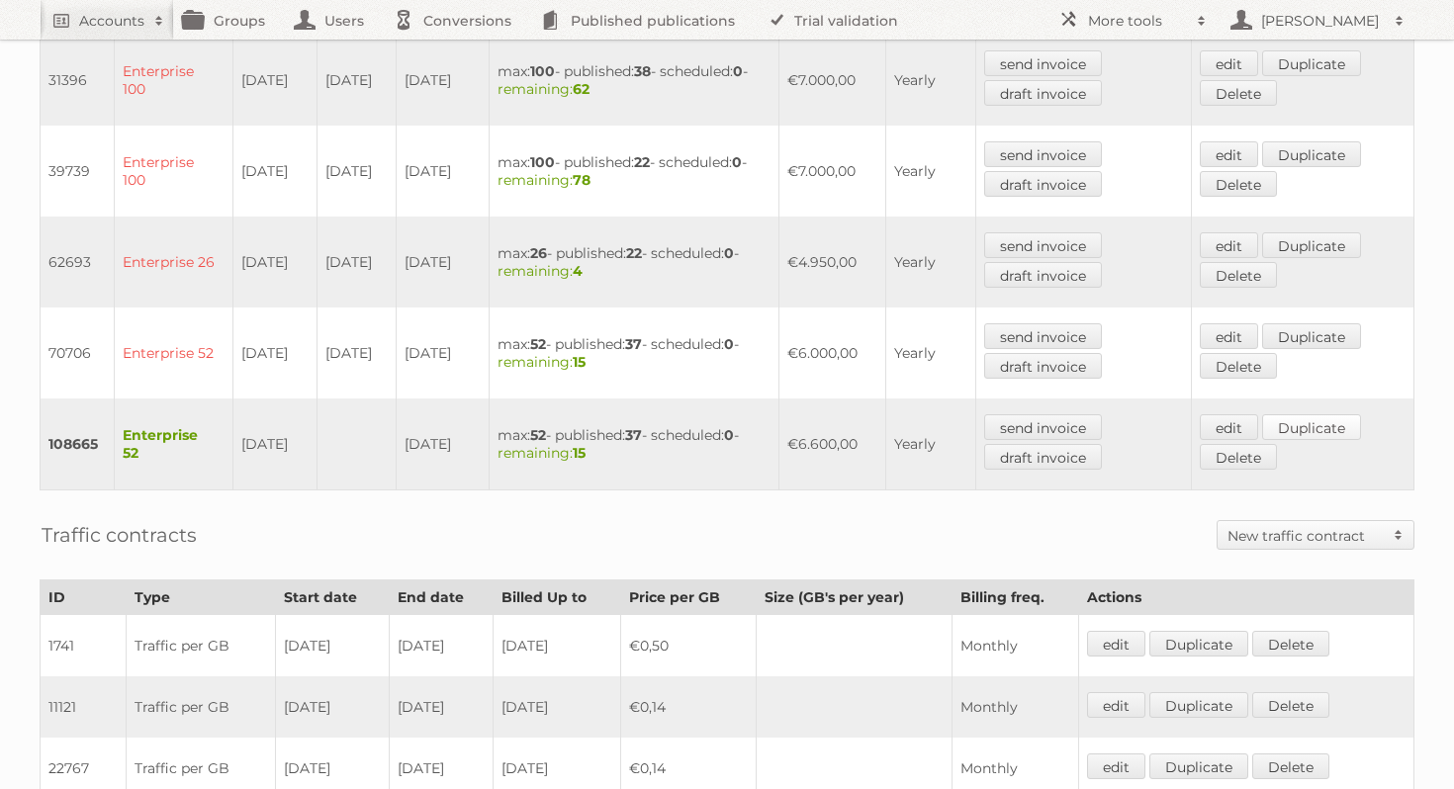
click at [1330, 415] on link "Duplicate" at bounding box center [1311, 427] width 99 height 26
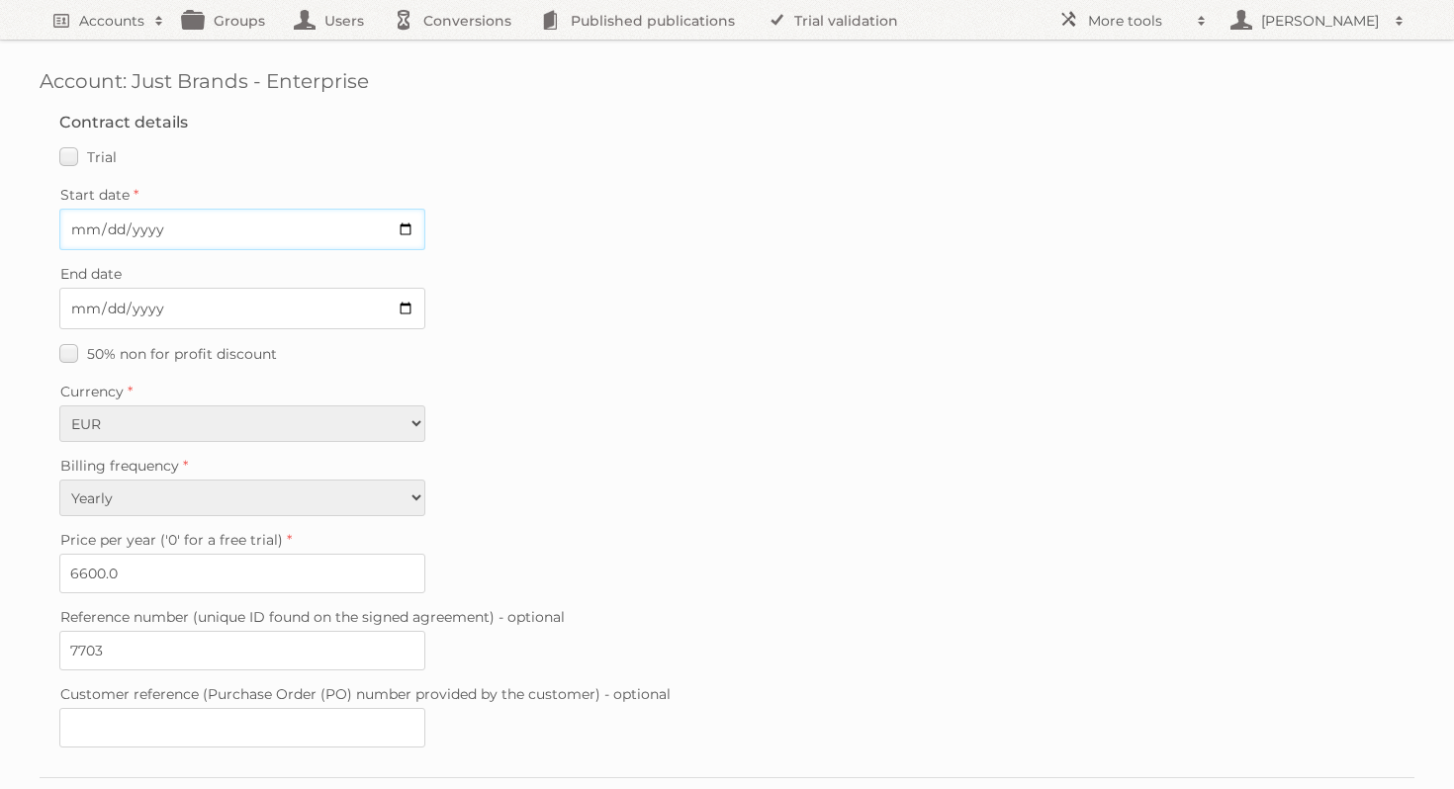
click at [405, 230] on input "Start date" at bounding box center [242, 230] width 366 height 42
type input "2025-09-14"
drag, startPoint x: 141, startPoint y: 576, endPoint x: 47, endPoint y: 563, distance: 94.8
click at [47, 563] on fieldset "Contract details Trial Verified trial Start date 2025-09-14 End date 50% non fo…" at bounding box center [727, 435] width 1375 height 684
type input "7260"
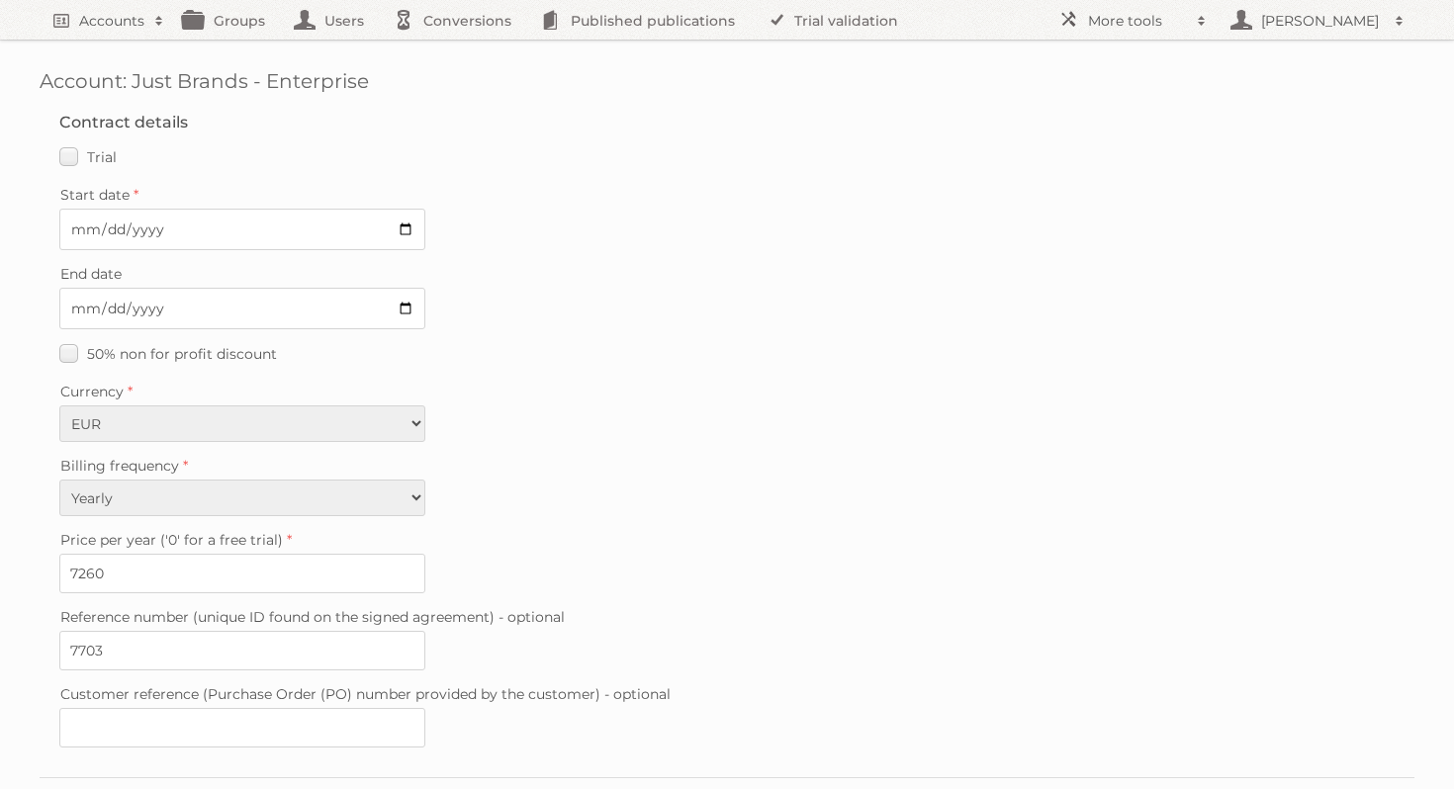
click at [556, 590] on fieldset "Contract details Trial Verified trial Start date 2025-09-14 End date 50% non fo…" at bounding box center [727, 435] width 1375 height 684
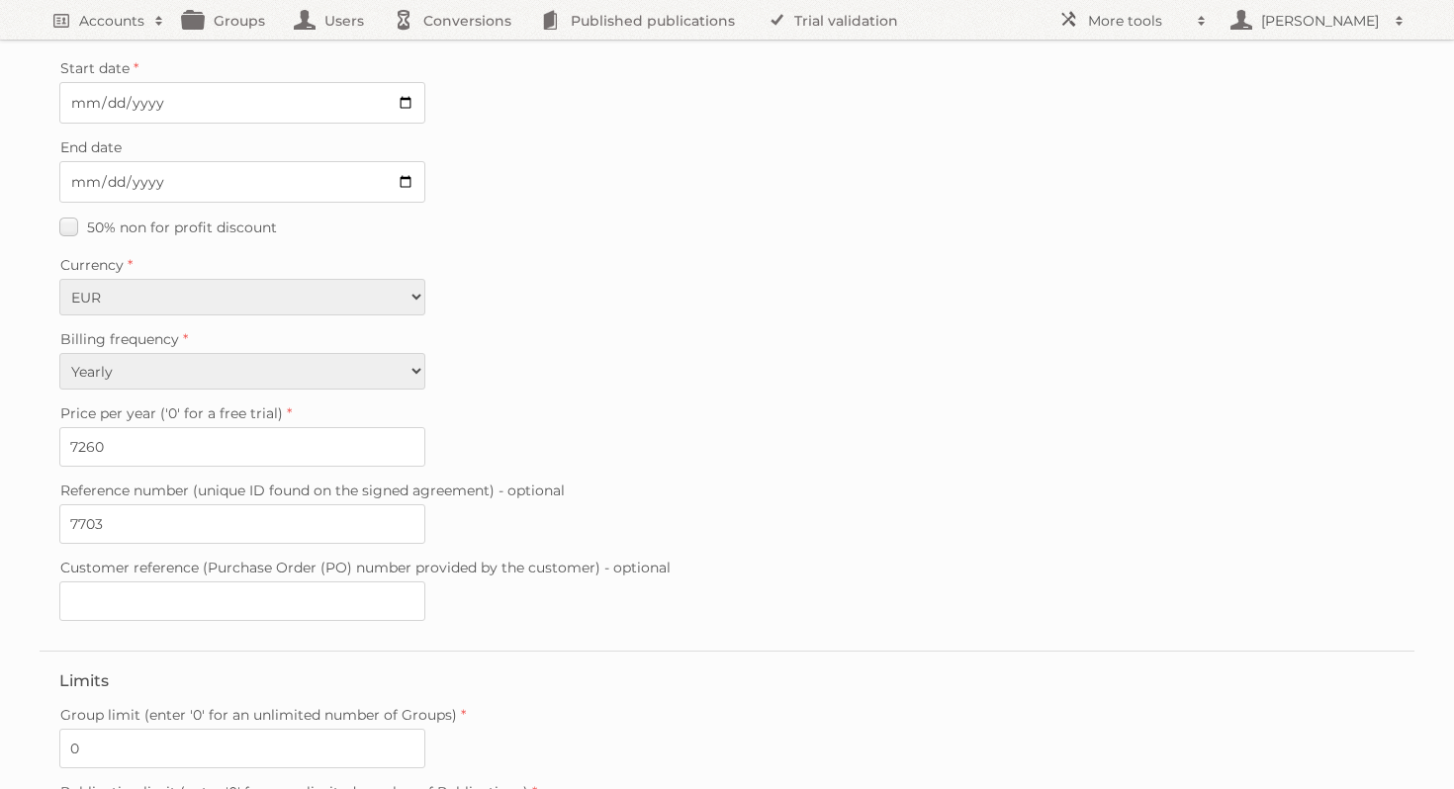
scroll to position [471, 0]
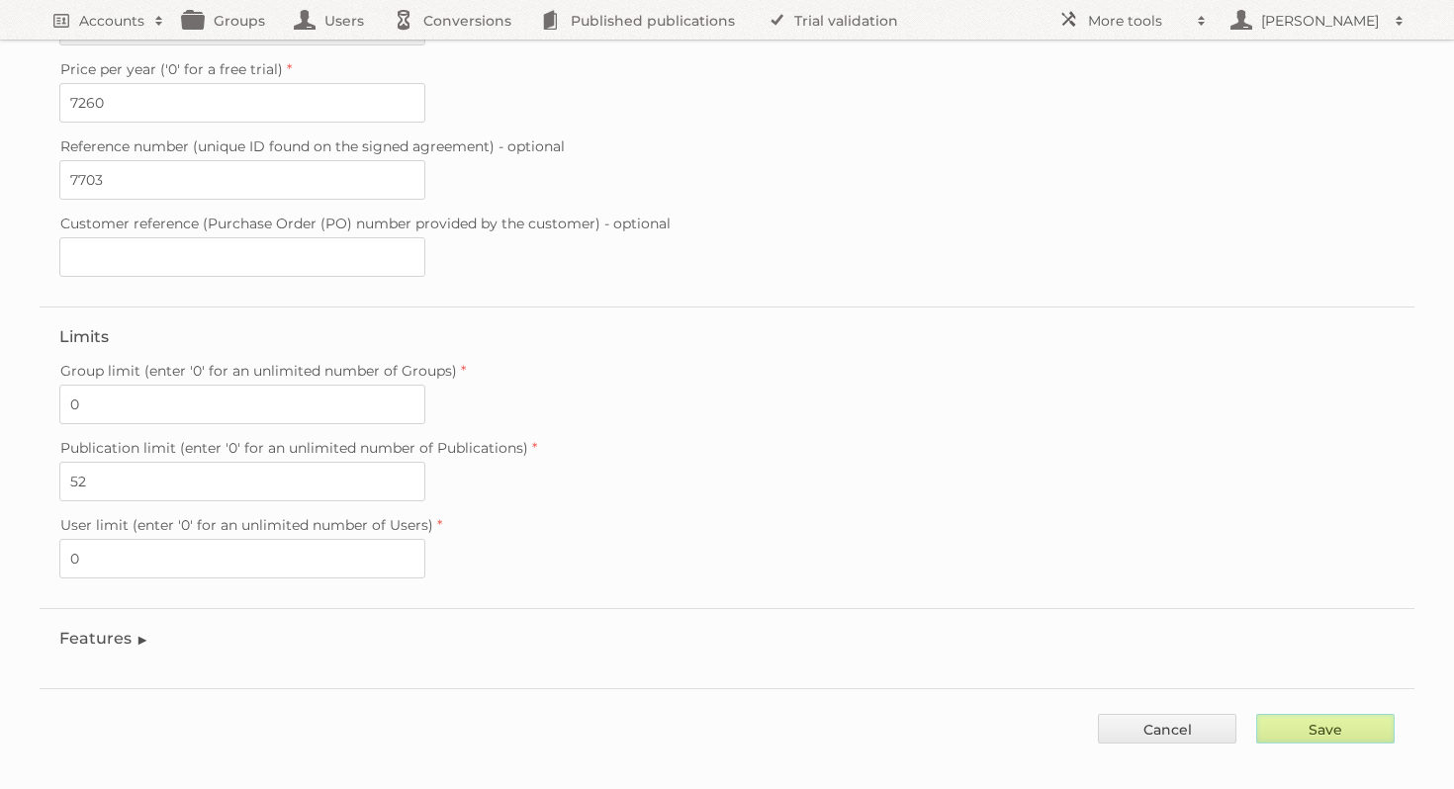
click at [1303, 714] on input "Save" at bounding box center [1325, 729] width 138 height 30
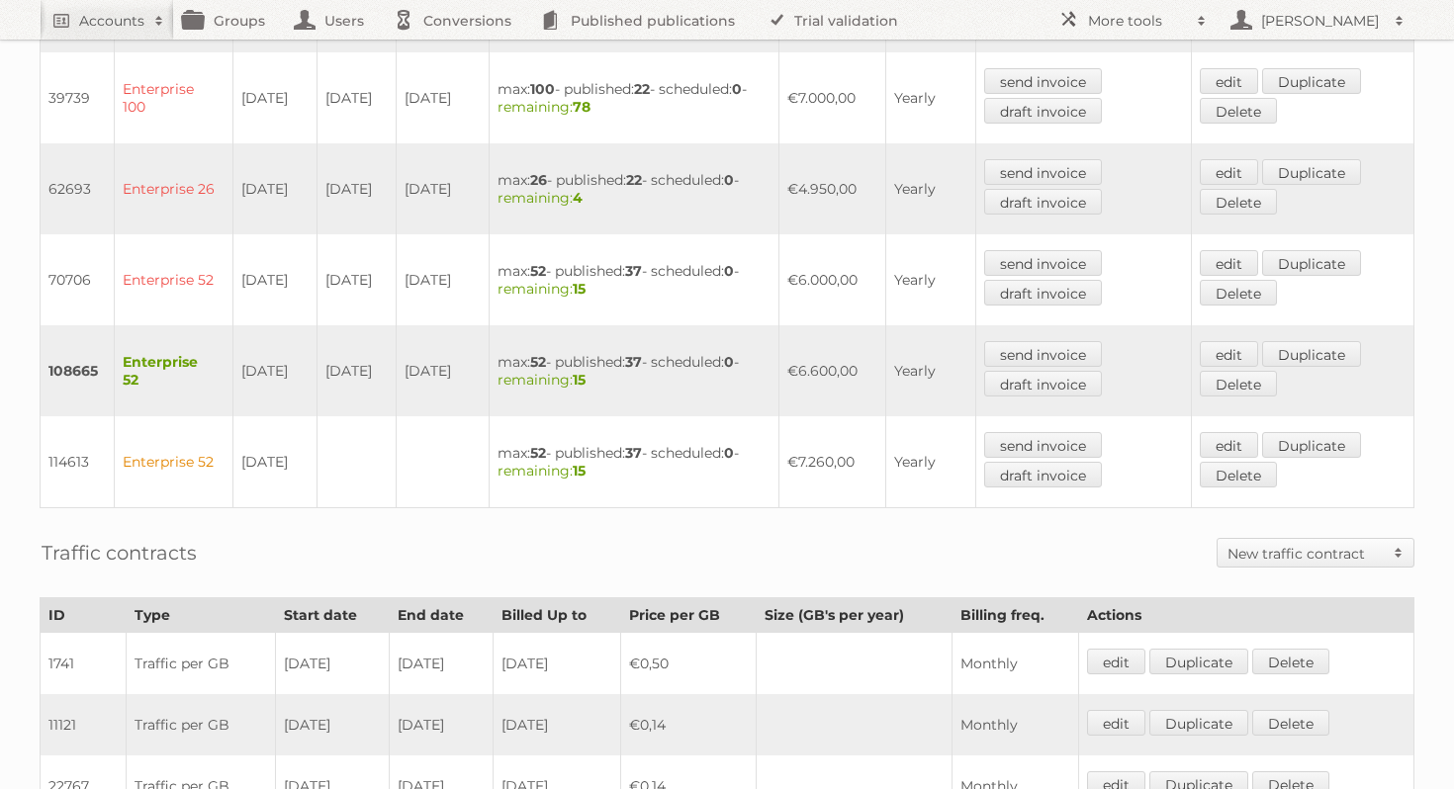
scroll to position [1187, 0]
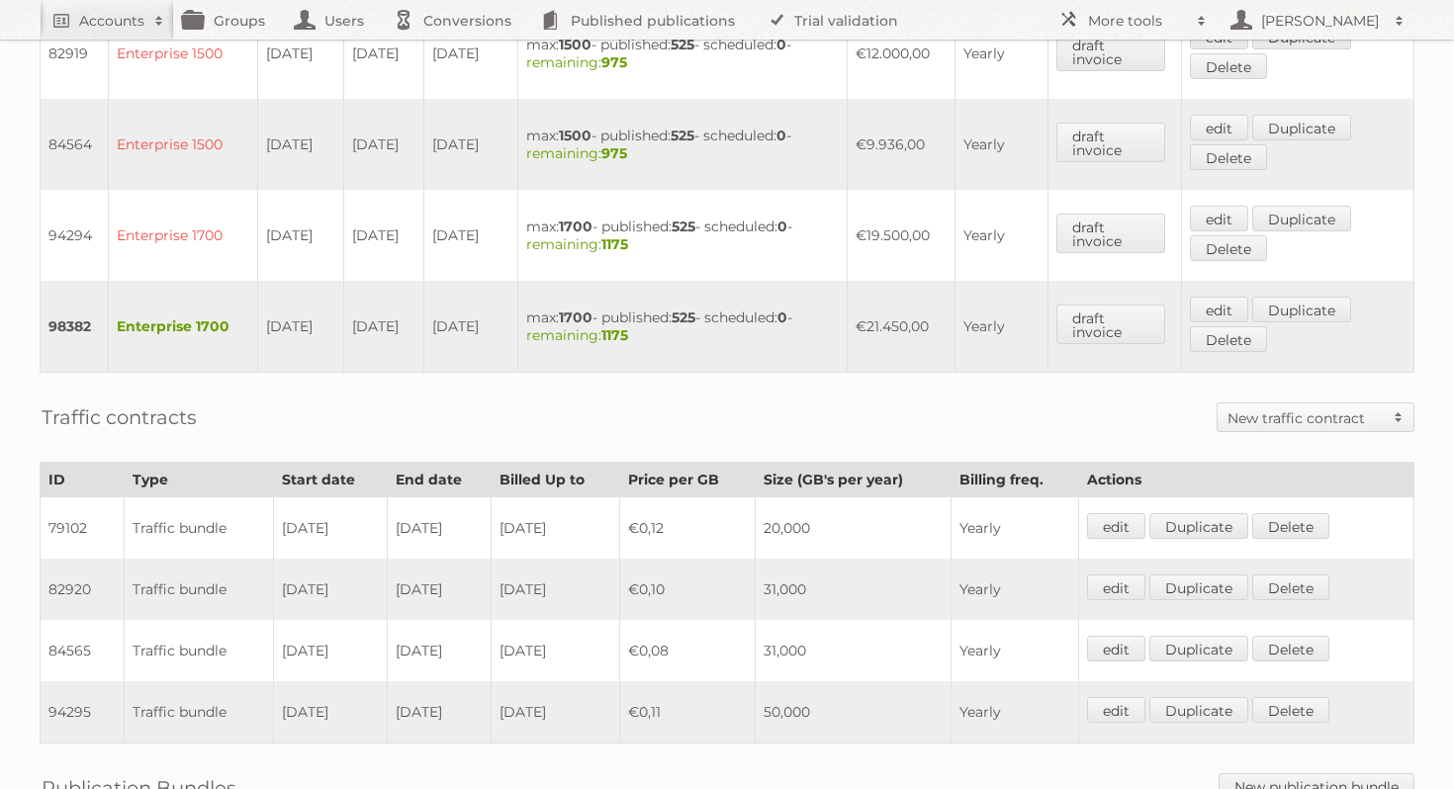
scroll to position [1051, 0]
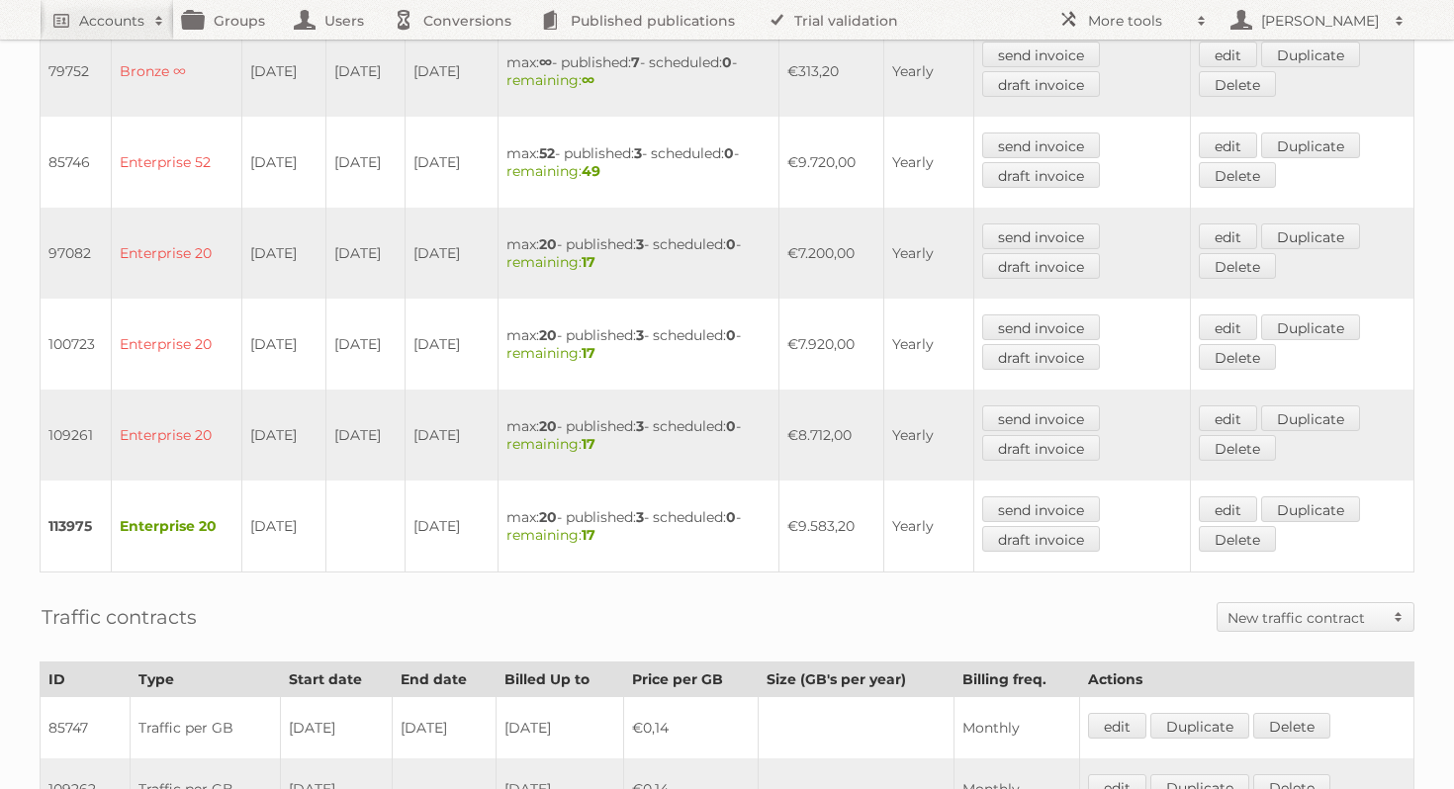
scroll to position [753, 0]
